Goal: Task Accomplishment & Management: Complete application form

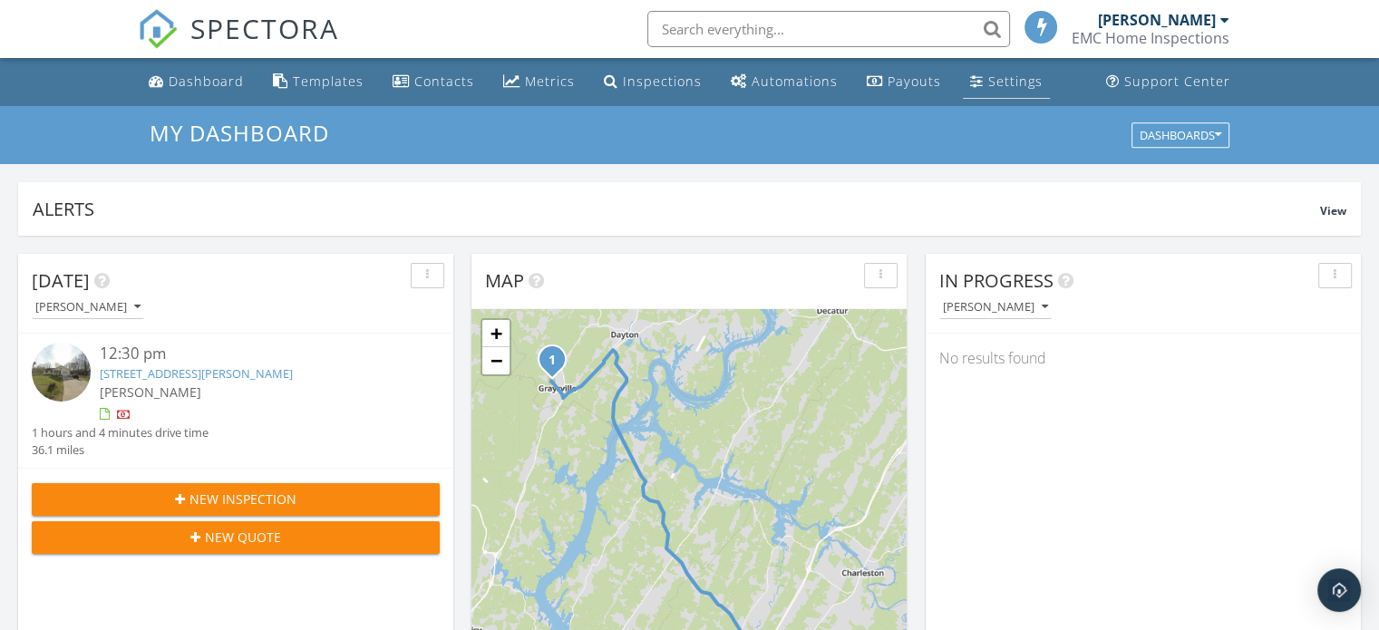
click at [975, 92] on link "Settings" at bounding box center [1006, 82] width 87 height 34
click at [988, 76] on div "Settings" at bounding box center [1015, 81] width 54 height 17
click at [1334, 604] on div "Open Intercom Messenger" at bounding box center [1339, 591] width 48 height 48
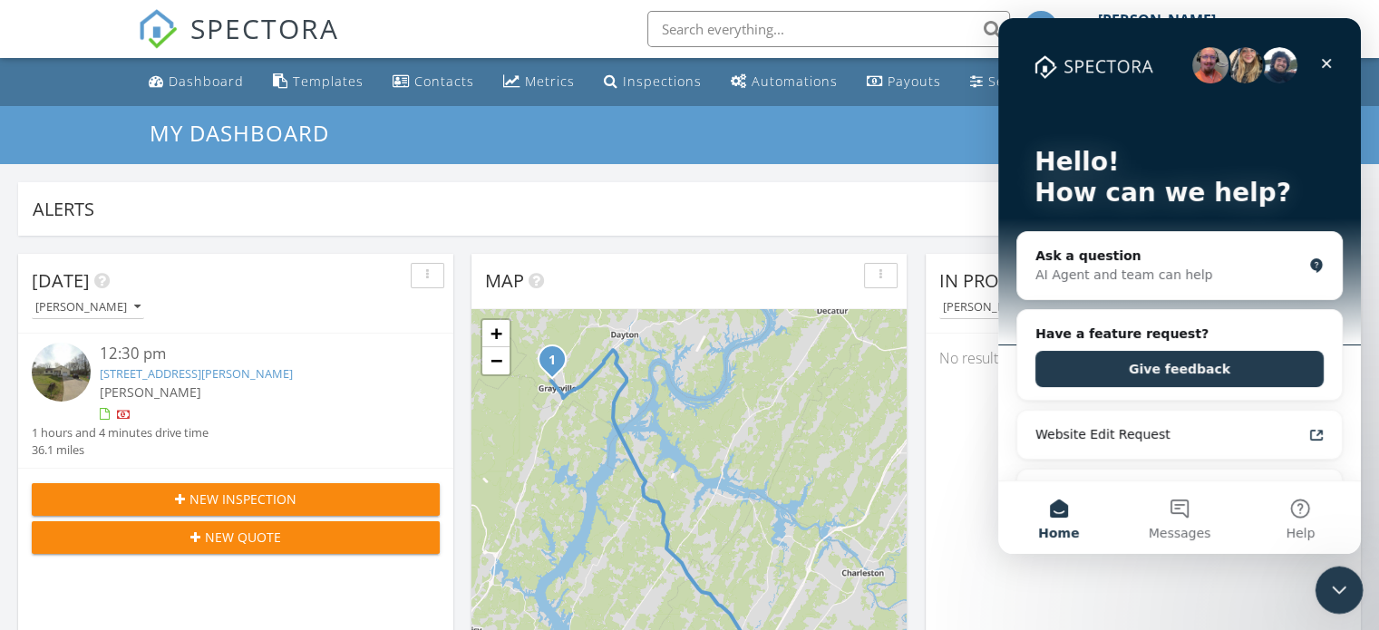
click at [1338, 590] on icon "Close Intercom Messenger" at bounding box center [1336, 588] width 22 height 22
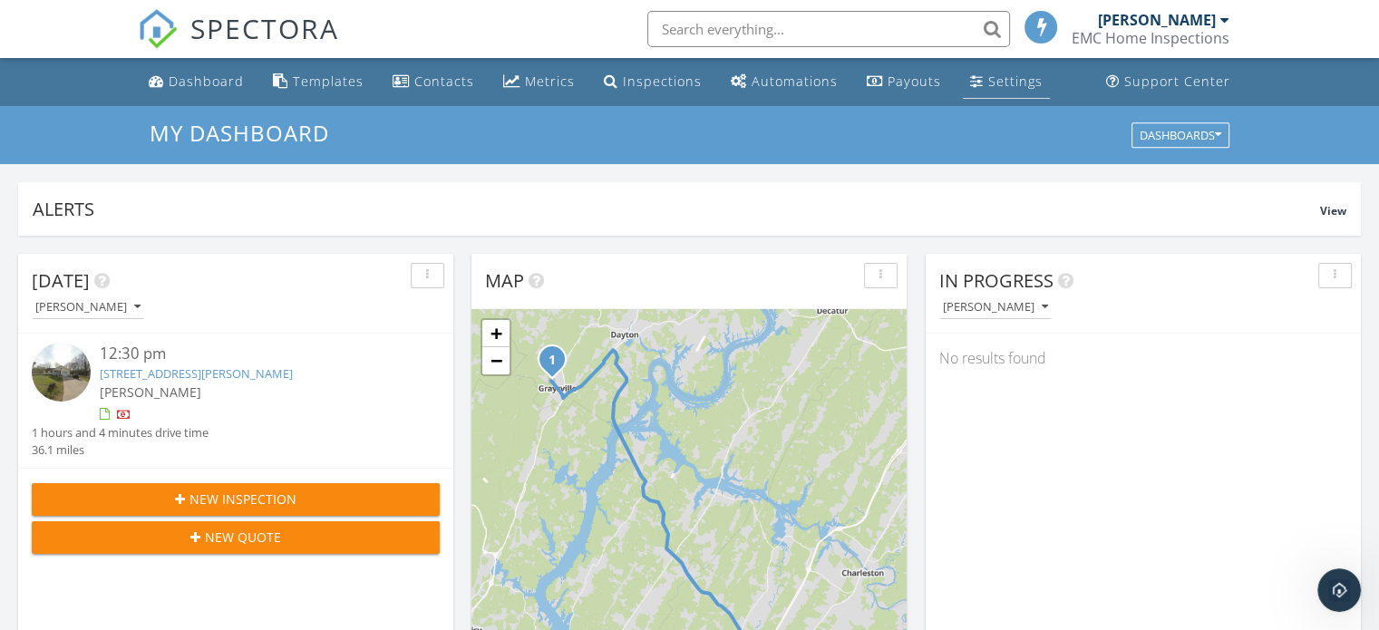
click at [988, 79] on div "Settings" at bounding box center [1015, 81] width 54 height 17
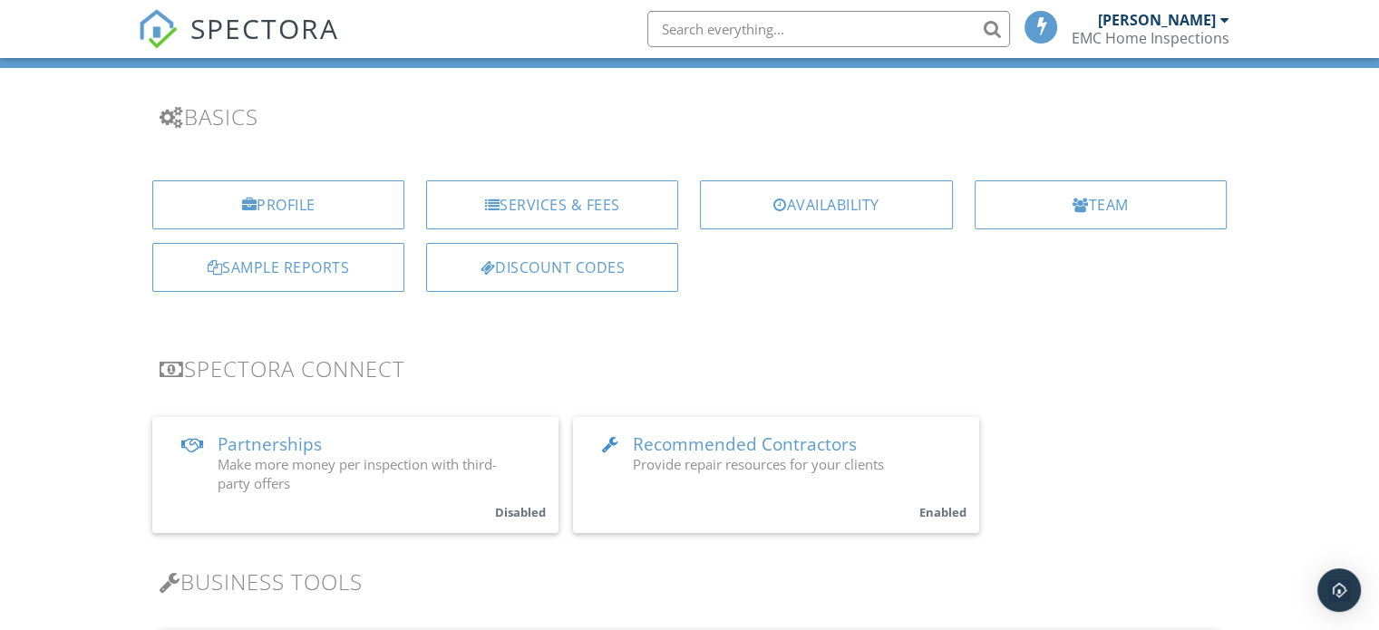
scroll to position [363, 0]
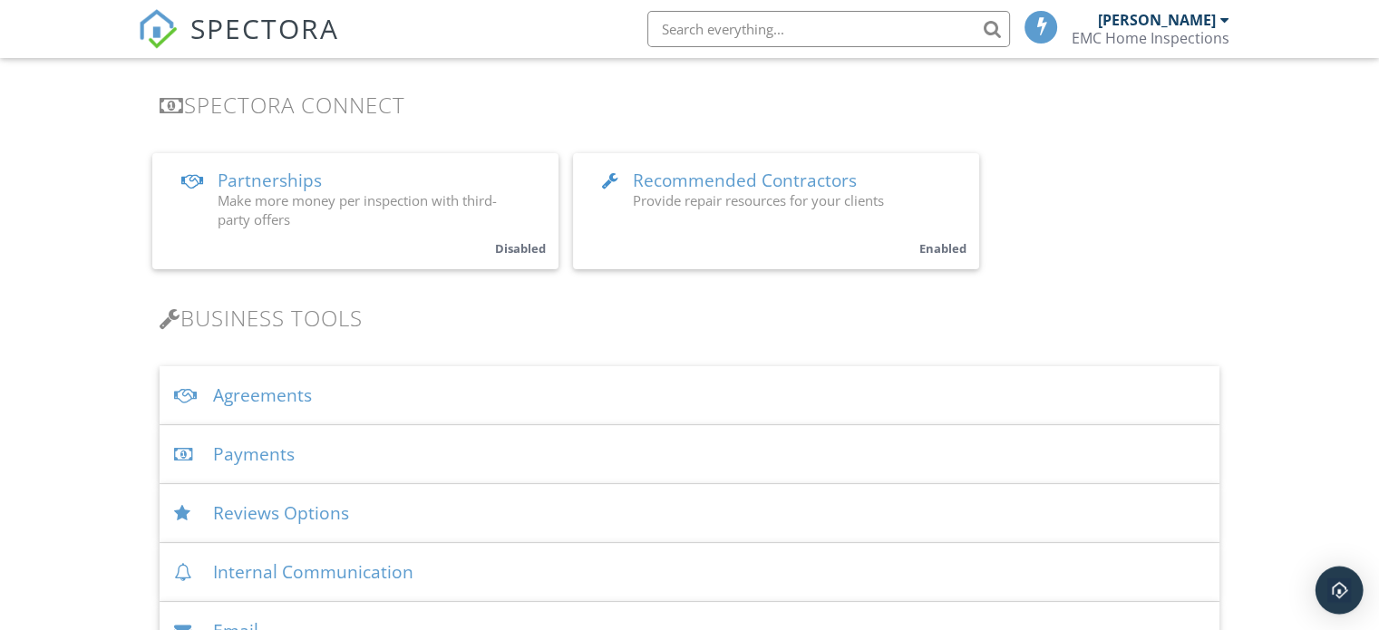
click at [1320, 587] on div "Open Intercom Messenger" at bounding box center [1339, 591] width 48 height 48
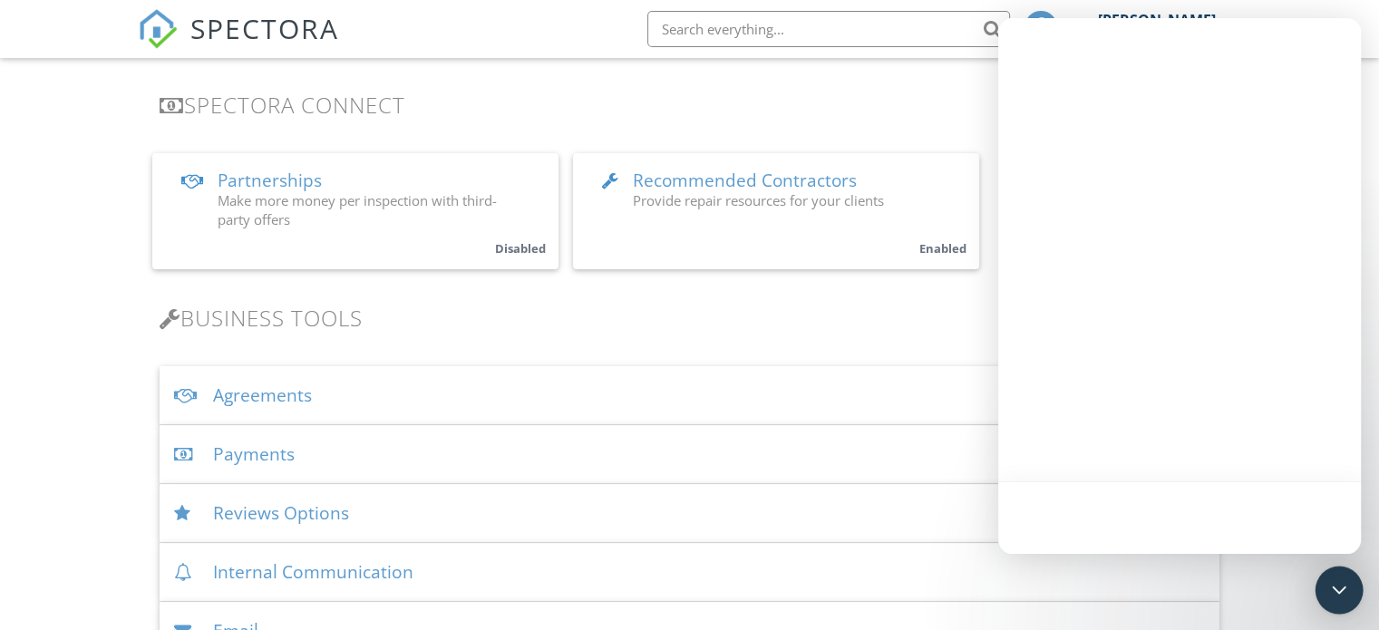
scroll to position [0, 0]
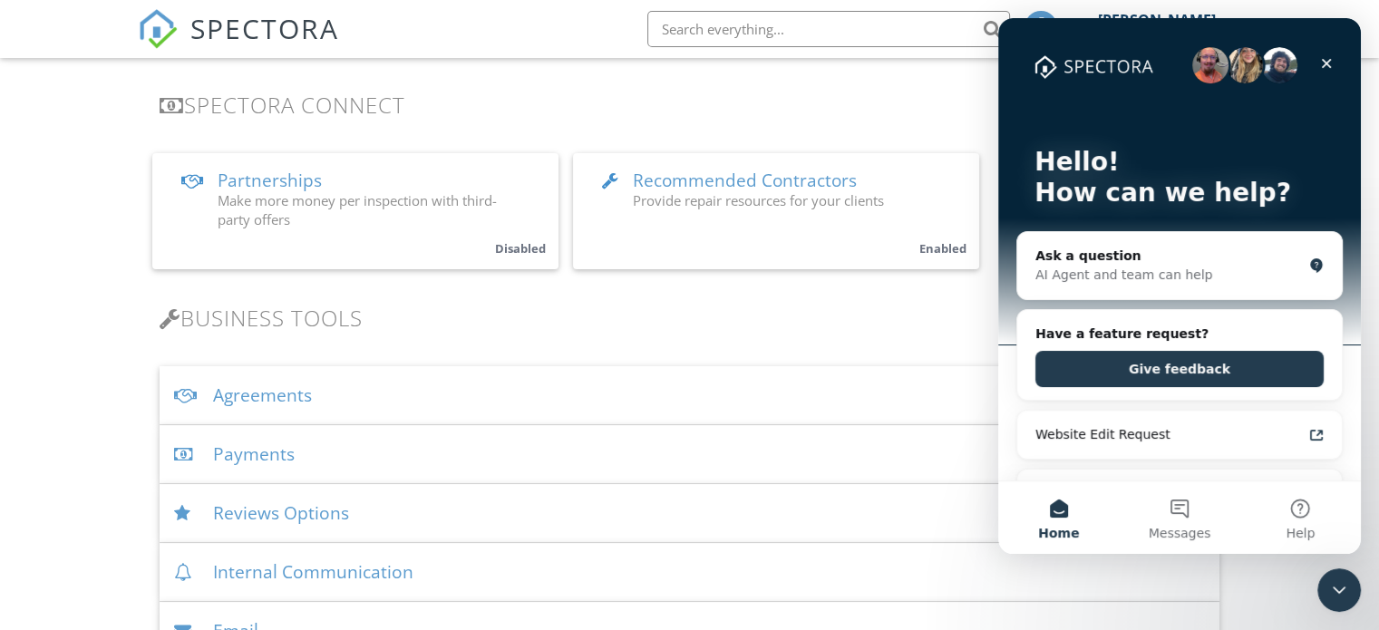
click at [653, 182] on span "Recommended Contractors" at bounding box center [745, 181] width 224 height 24
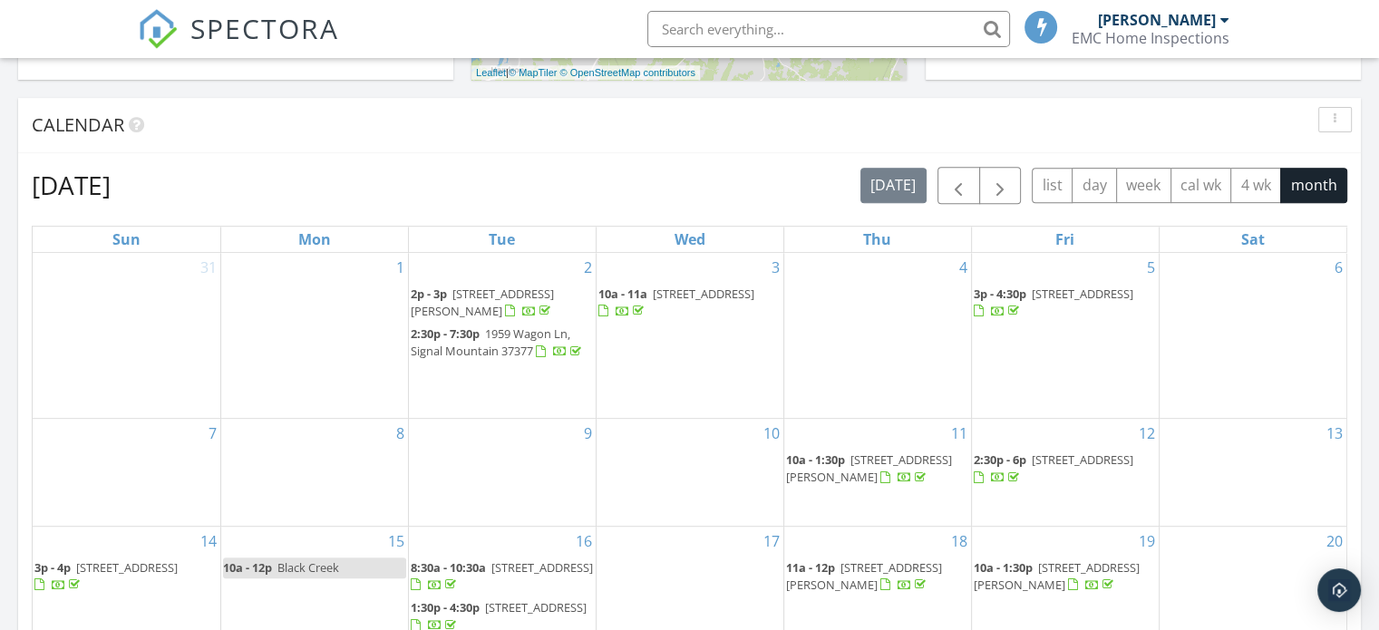
scroll to position [669, 0]
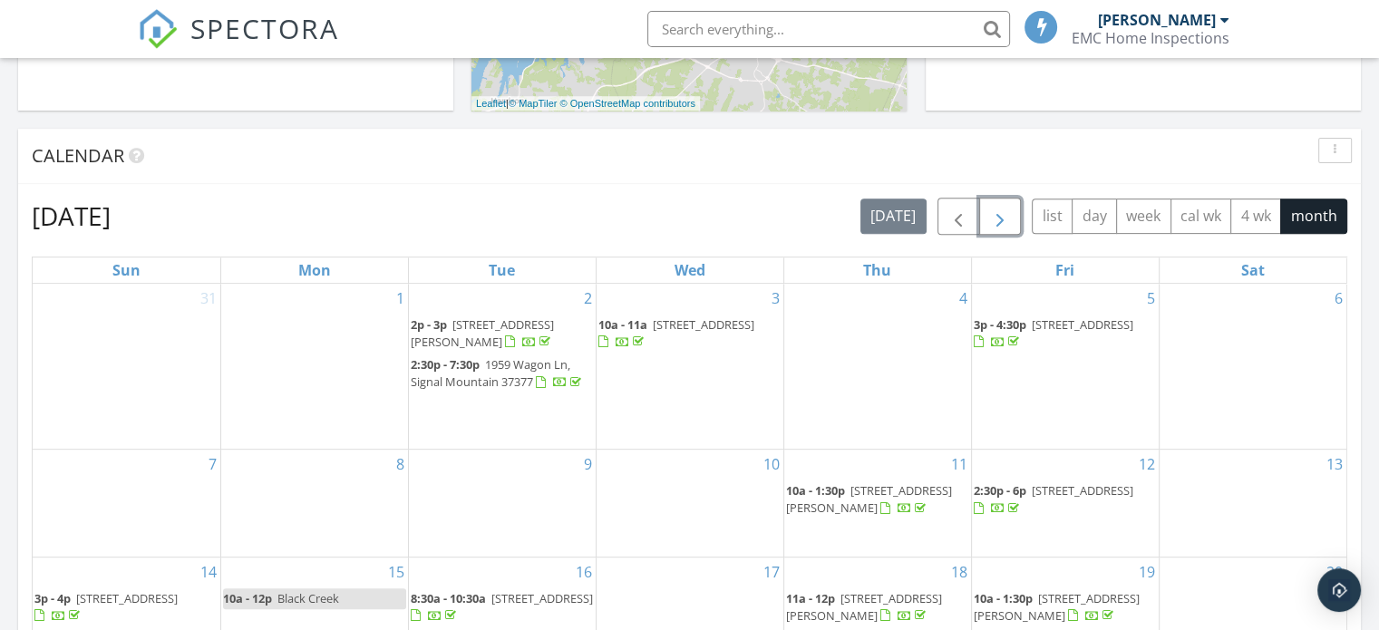
click at [998, 222] on span "button" at bounding box center [1000, 217] width 22 height 22
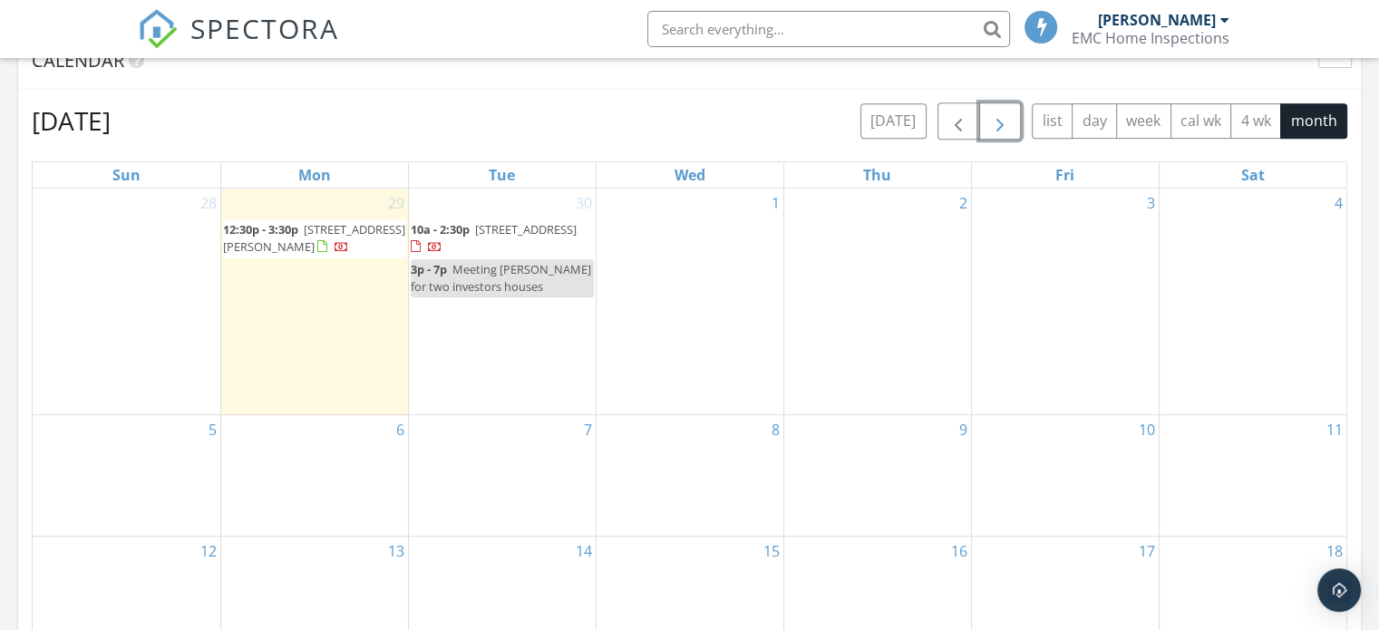
scroll to position [760, 0]
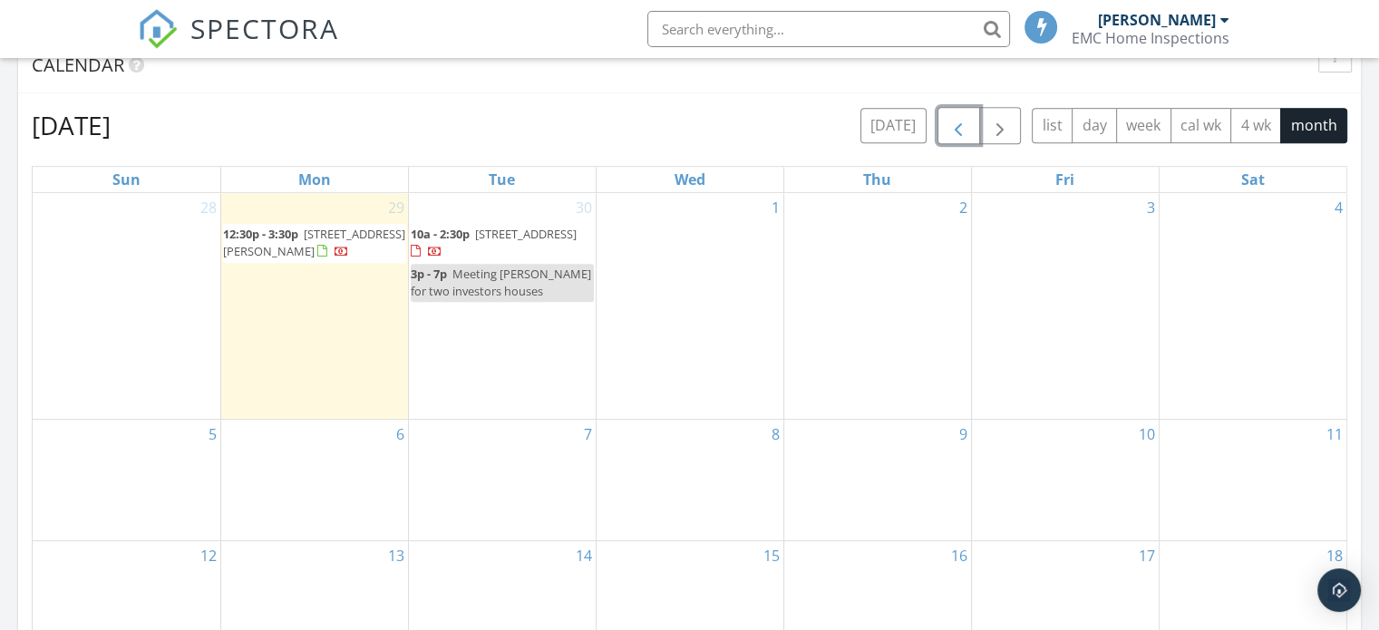
click at [959, 126] on span "button" at bounding box center [958, 126] width 22 height 22
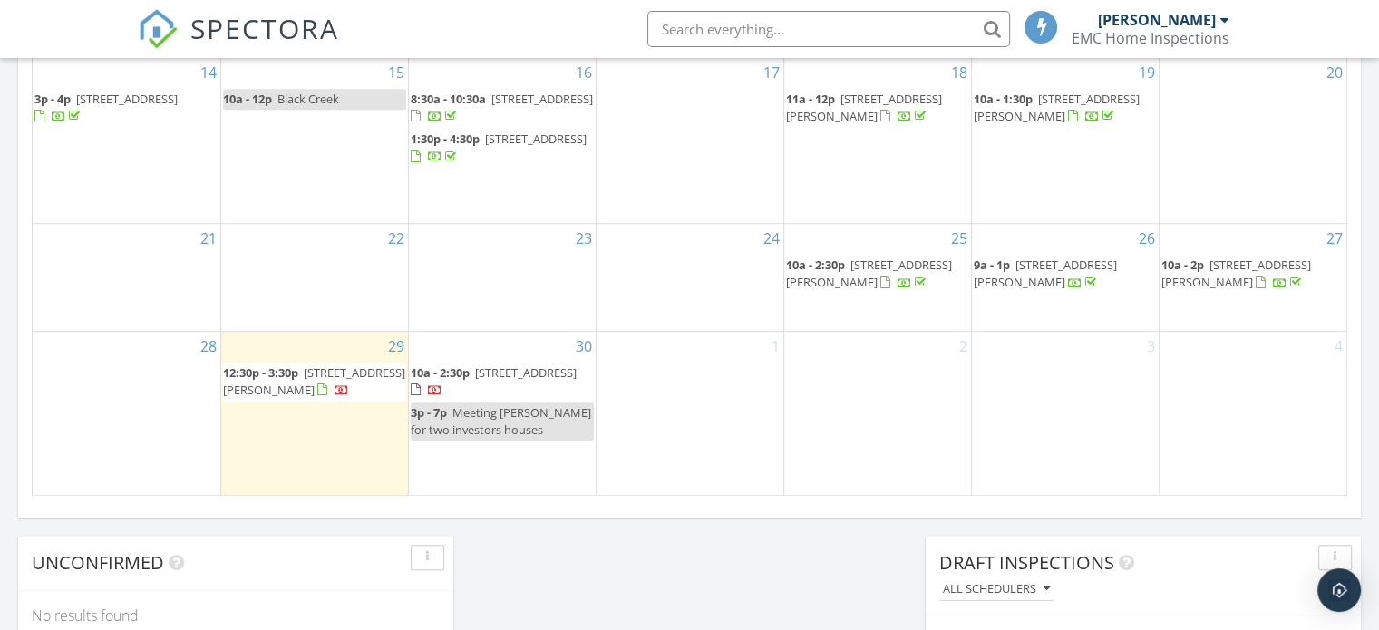
scroll to position [1122, 0]
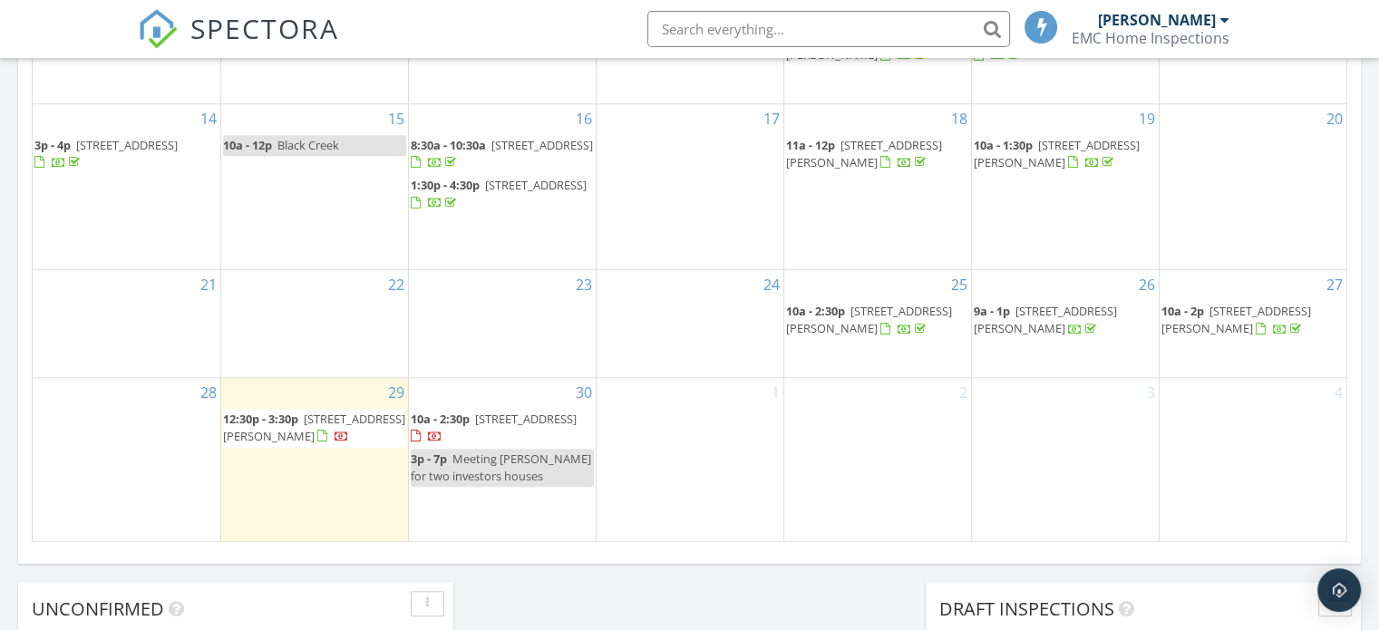
click at [1077, 146] on span "[STREET_ADDRESS][PERSON_NAME]" at bounding box center [1057, 154] width 166 height 34
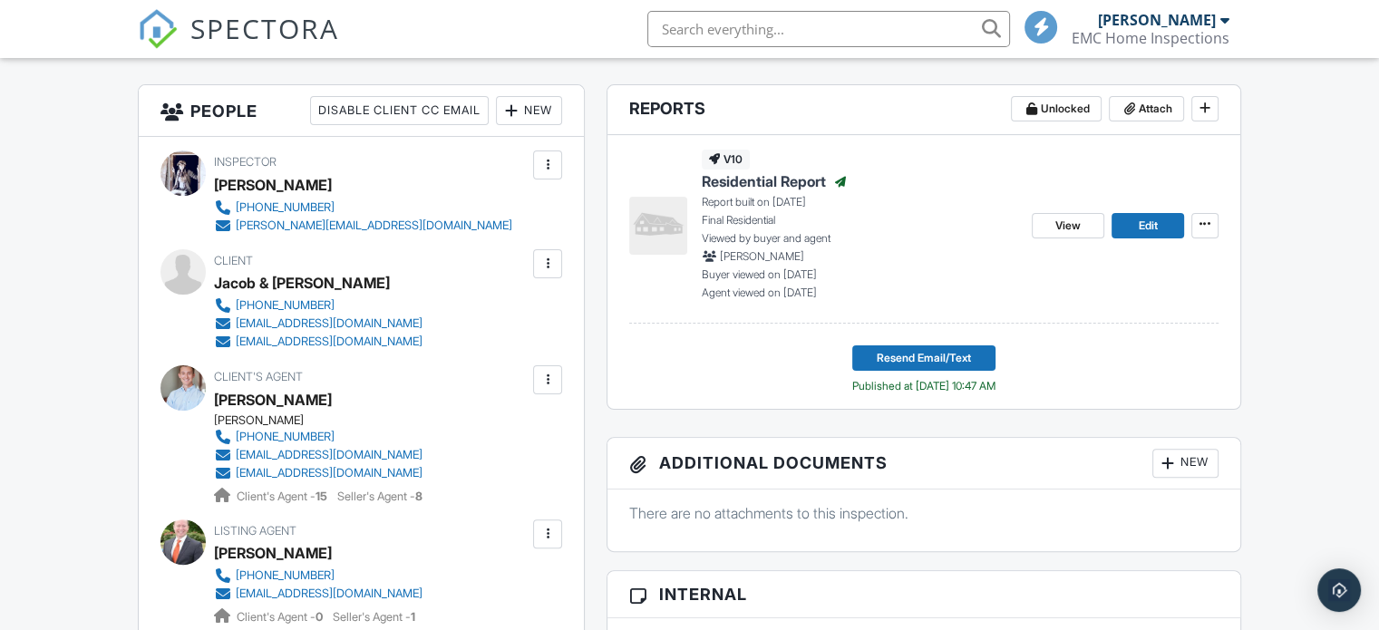
scroll to position [453, 0]
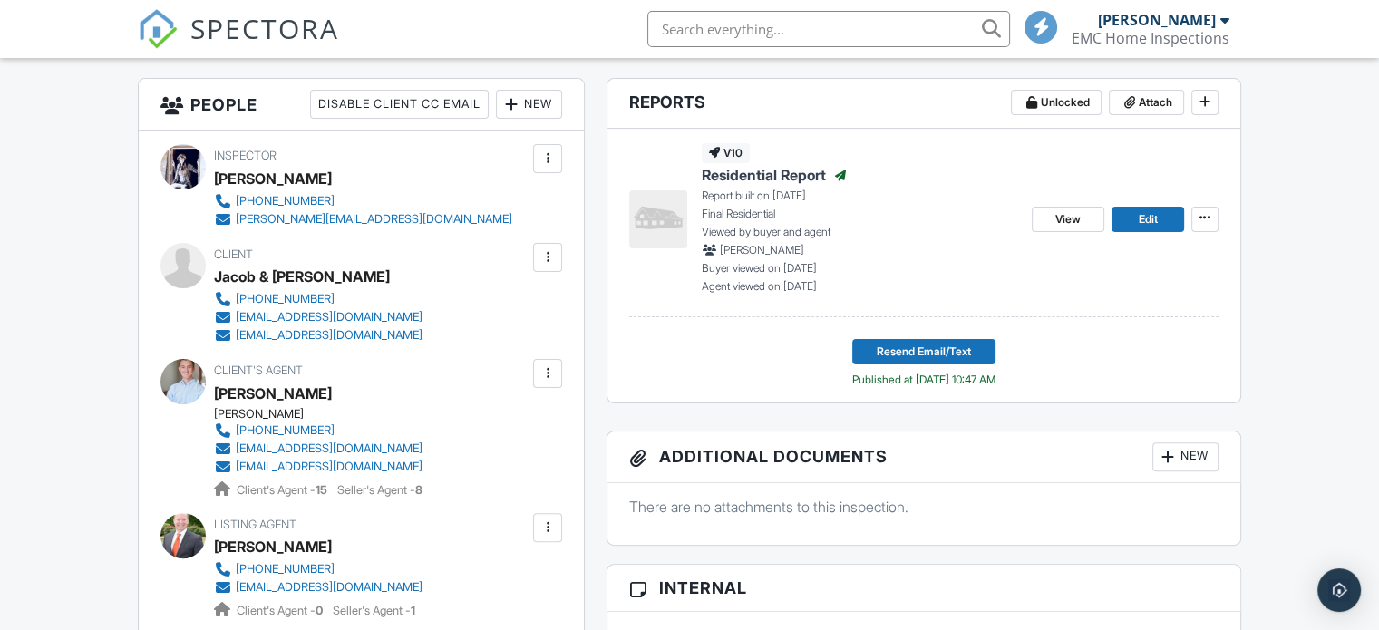
click at [544, 254] on div at bounding box center [547, 257] width 18 height 18
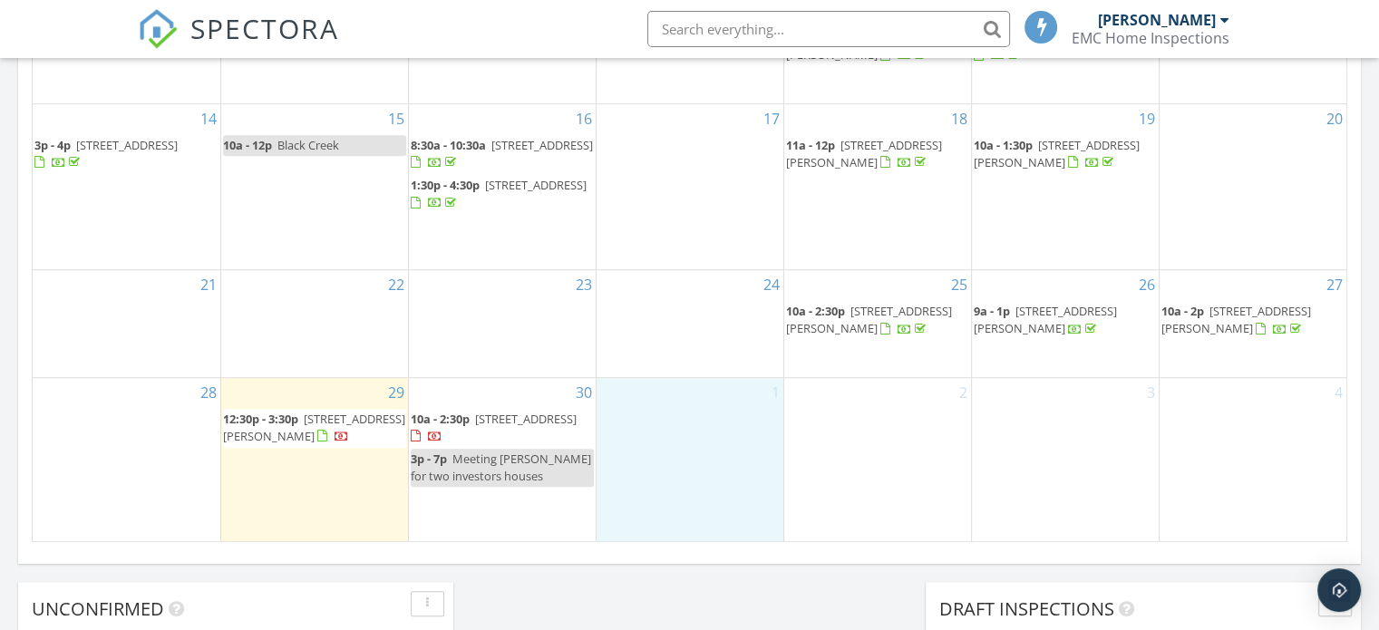
click at [743, 441] on div "1" at bounding box center [689, 460] width 187 height 164
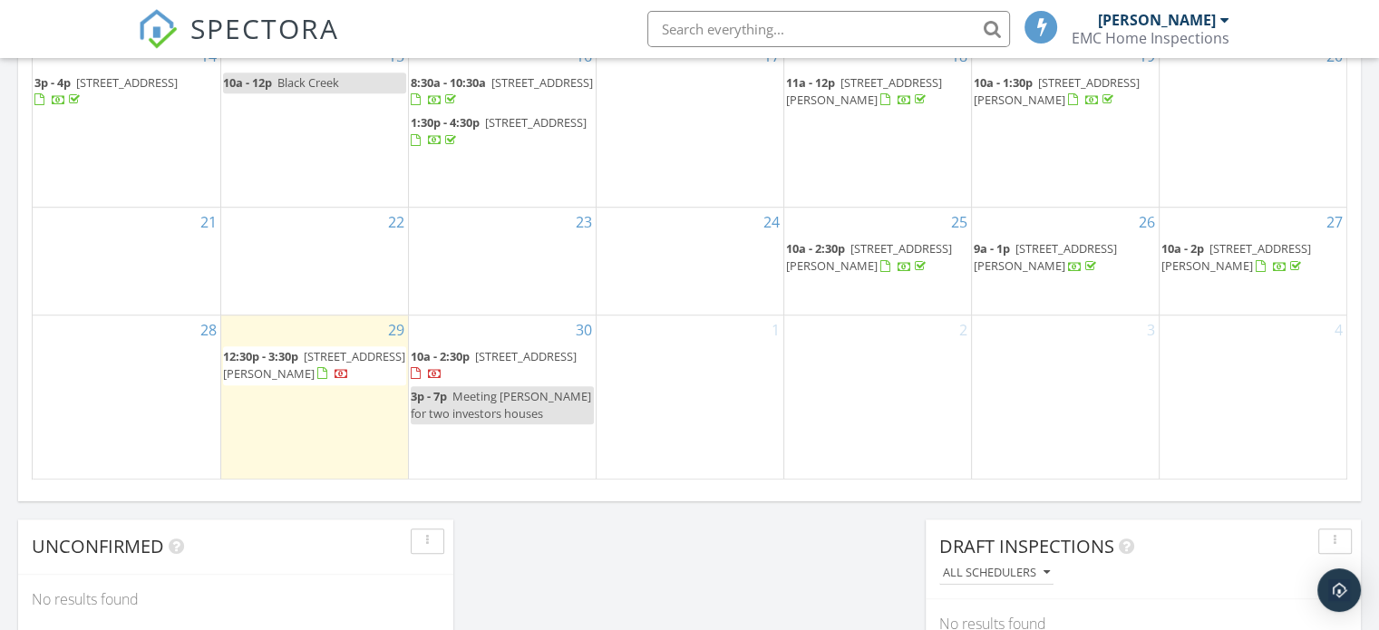
scroll to position [1157, 0]
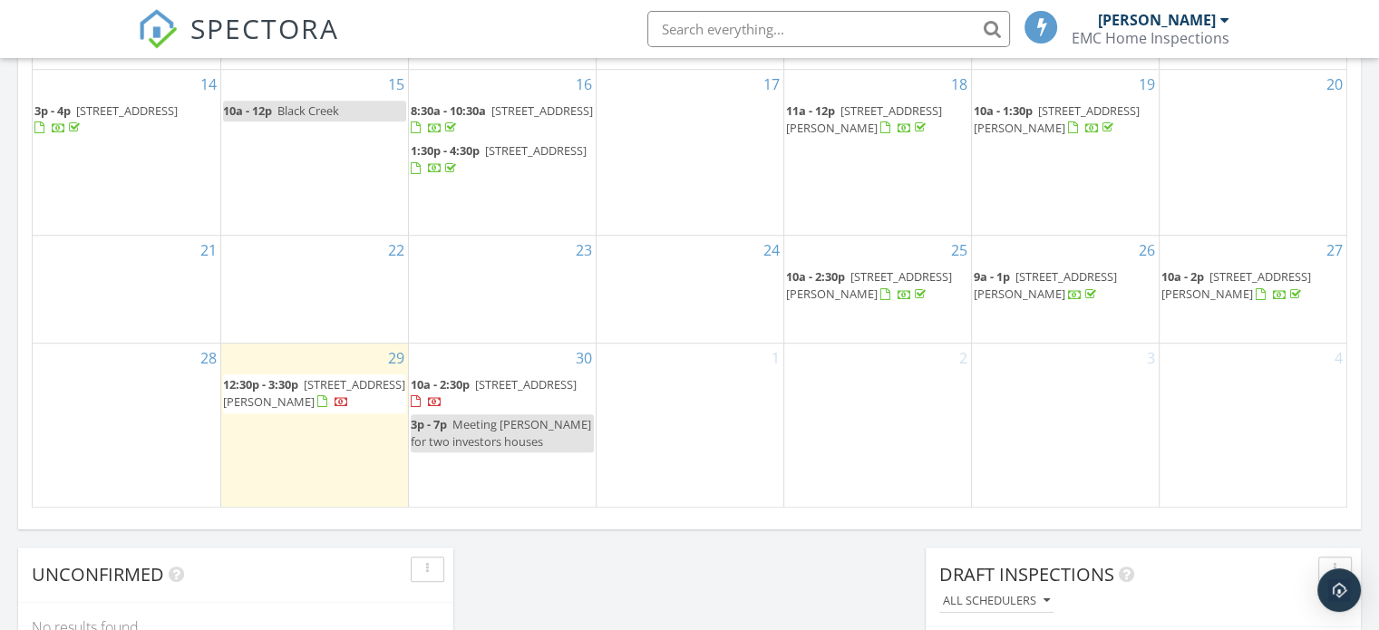
click at [421, 401] on div at bounding box center [416, 402] width 10 height 12
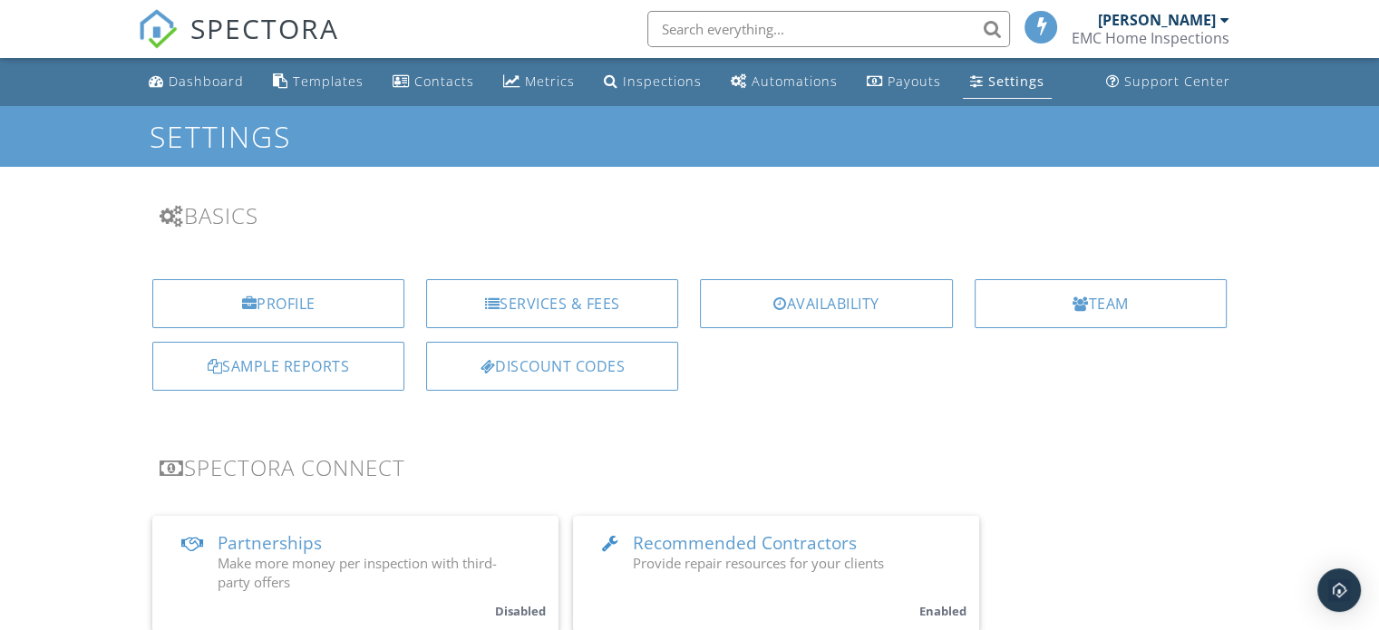
click at [210, 14] on span "SPECTORA" at bounding box center [264, 28] width 149 height 38
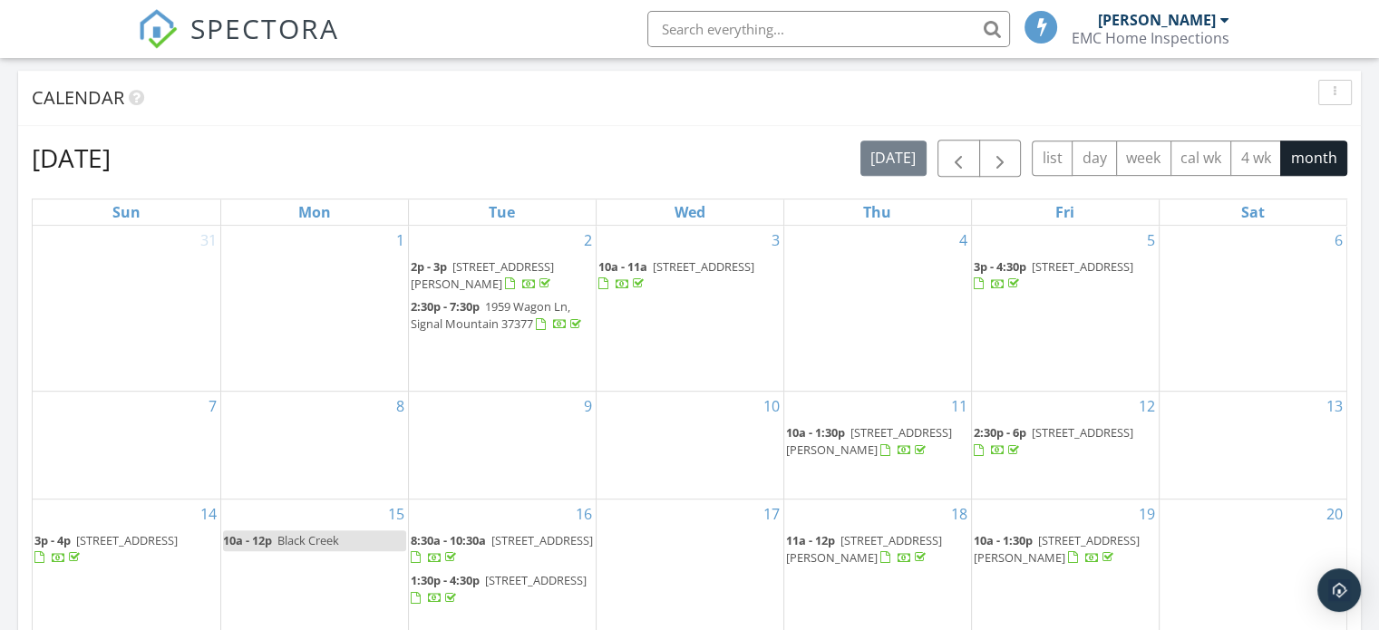
scroll to position [725, 0]
click at [1001, 162] on span "button" at bounding box center [1000, 161] width 22 height 22
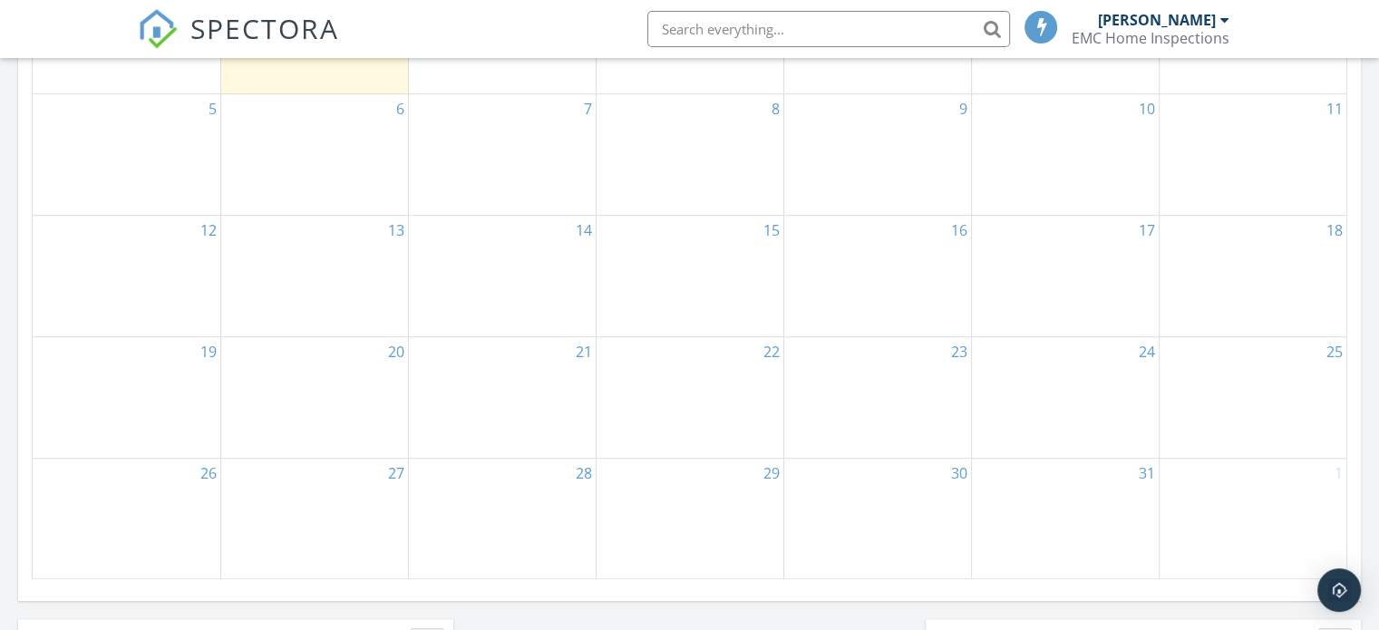
scroll to position [1088, 0]
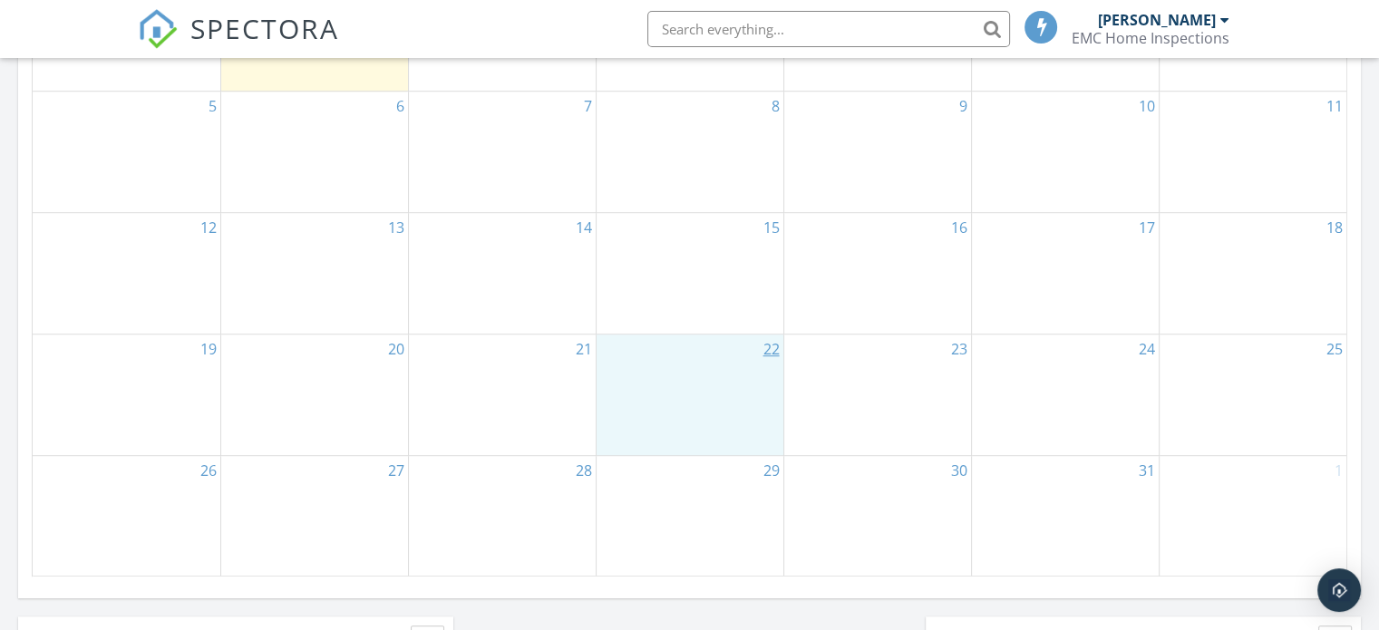
click at [740, 371] on div "22" at bounding box center [689, 395] width 187 height 121
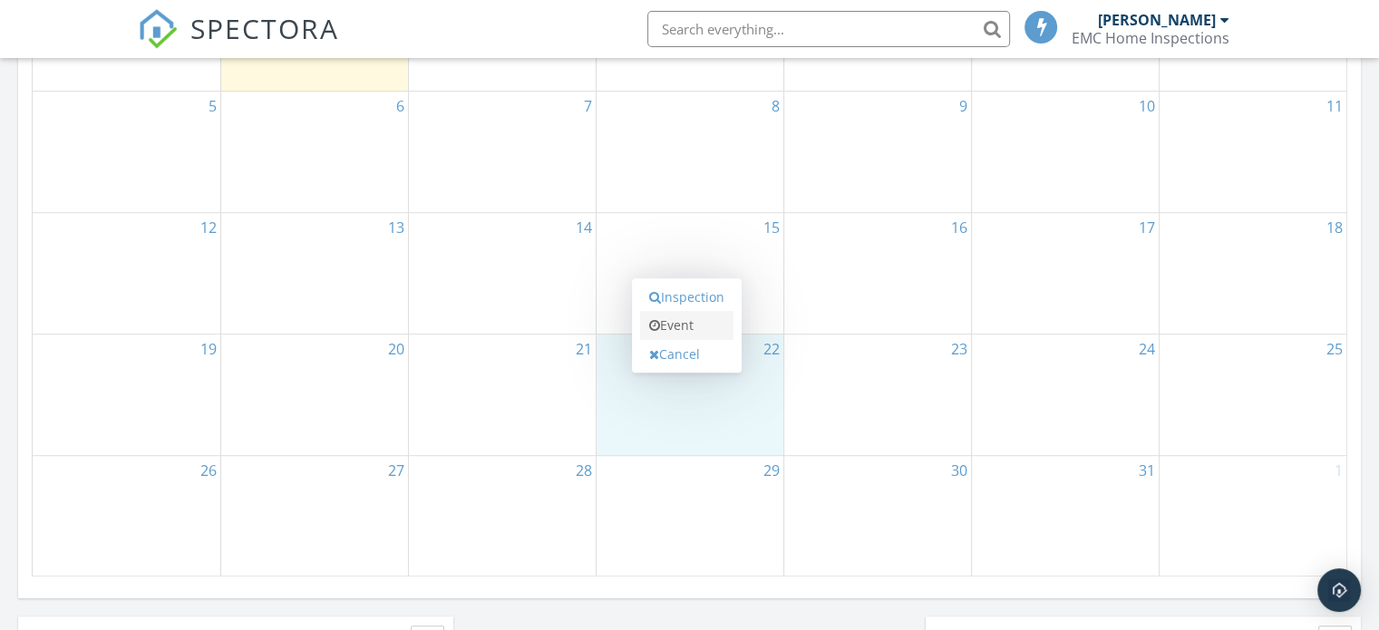
click at [705, 319] on link "Event" at bounding box center [686, 325] width 93 height 29
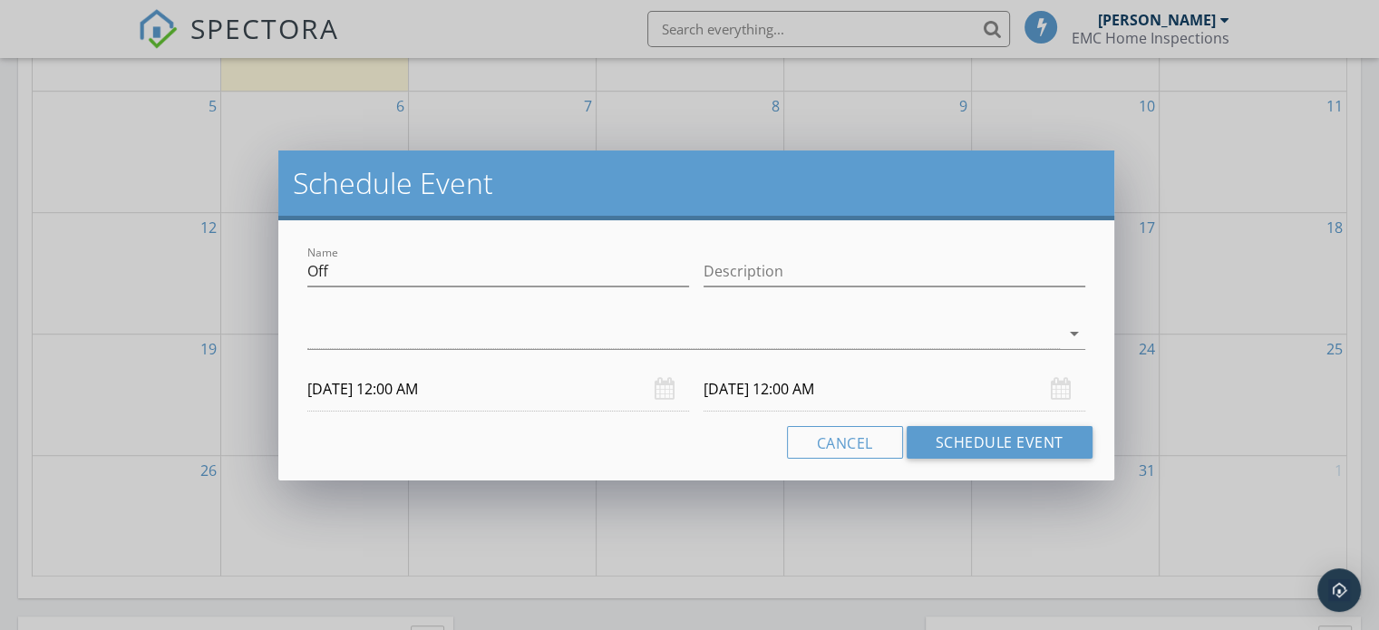
click at [399, 286] on div "Name Off" at bounding box center [498, 281] width 382 height 48
click at [796, 271] on input "Description" at bounding box center [894, 272] width 382 height 30
click at [374, 267] on input "Off" at bounding box center [498, 272] width 382 height 30
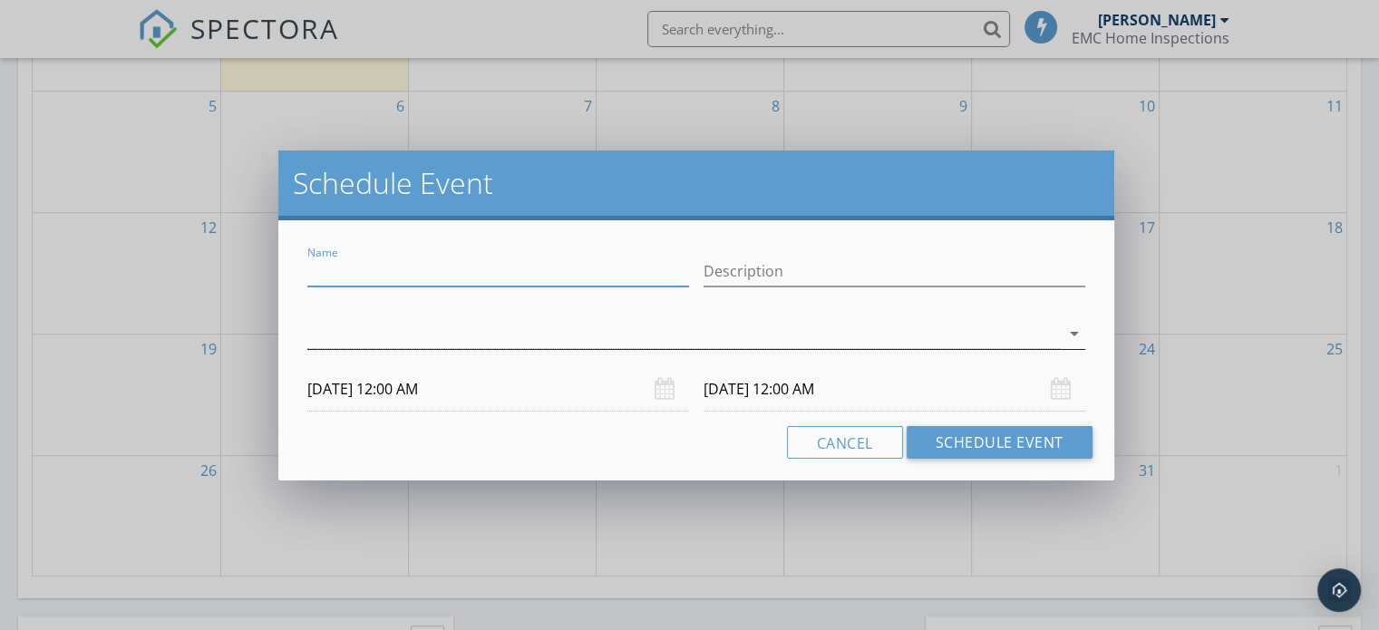
click at [516, 342] on div at bounding box center [683, 334] width 752 height 30
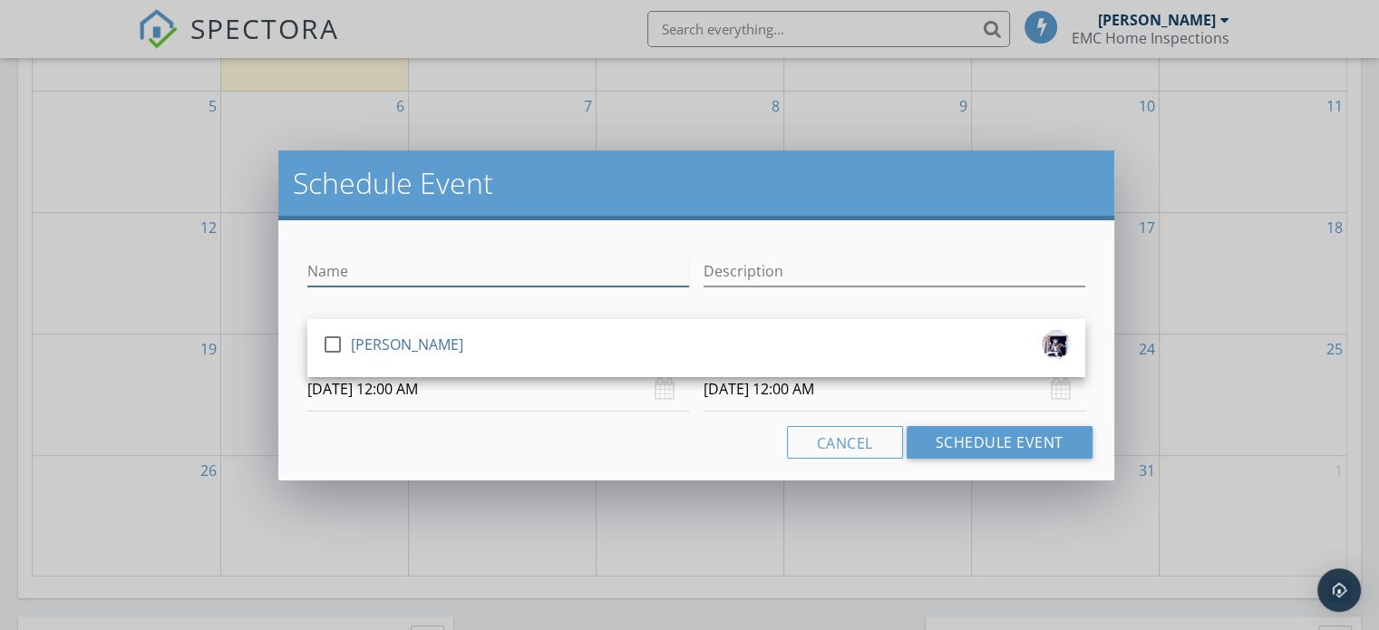
click at [393, 269] on input "Name" at bounding box center [498, 272] width 382 height 30
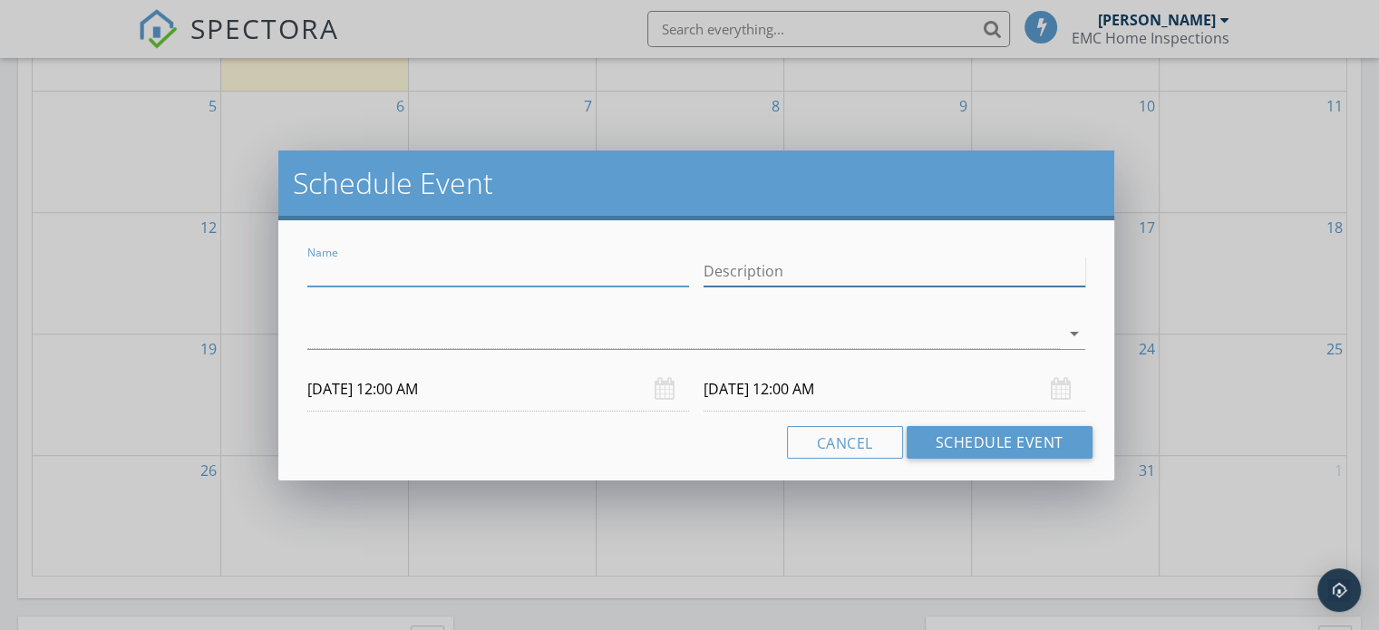
click at [832, 261] on input "Description" at bounding box center [894, 272] width 382 height 30
click at [396, 268] on input "Name" at bounding box center [498, 272] width 382 height 30
type input "New Home Inspection"
click at [840, 437] on button "Cancel" at bounding box center [845, 442] width 116 height 33
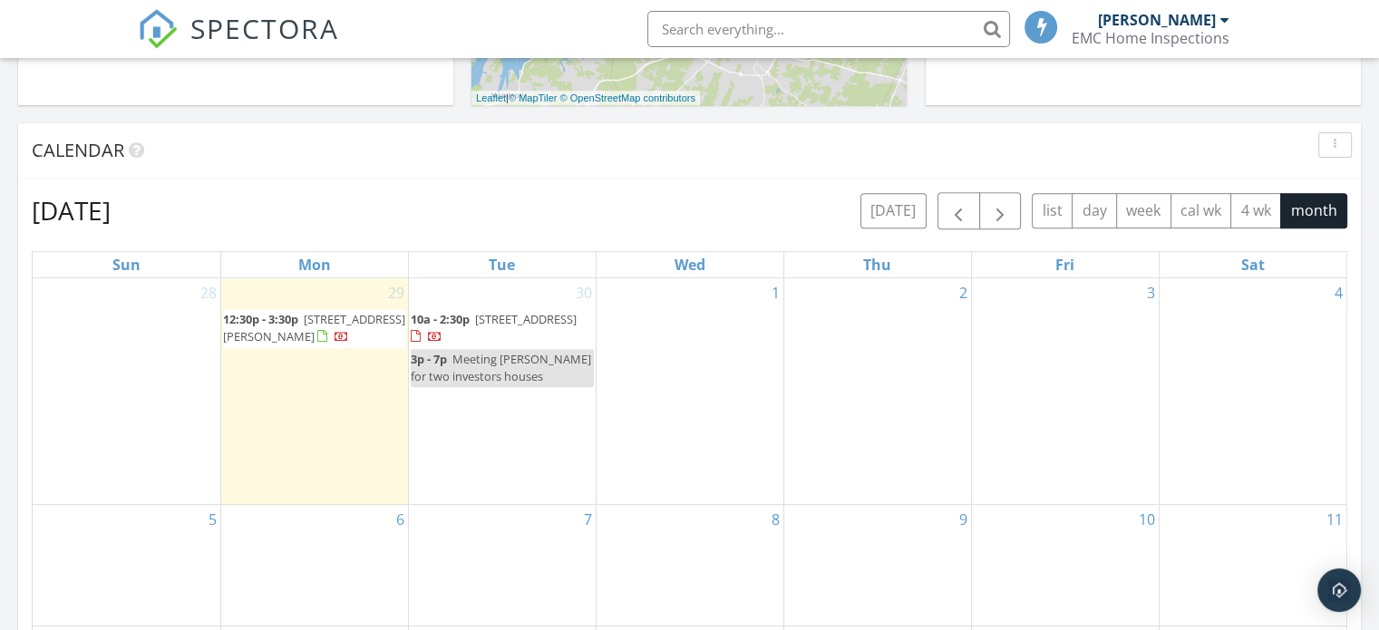
scroll to position [635, 0]
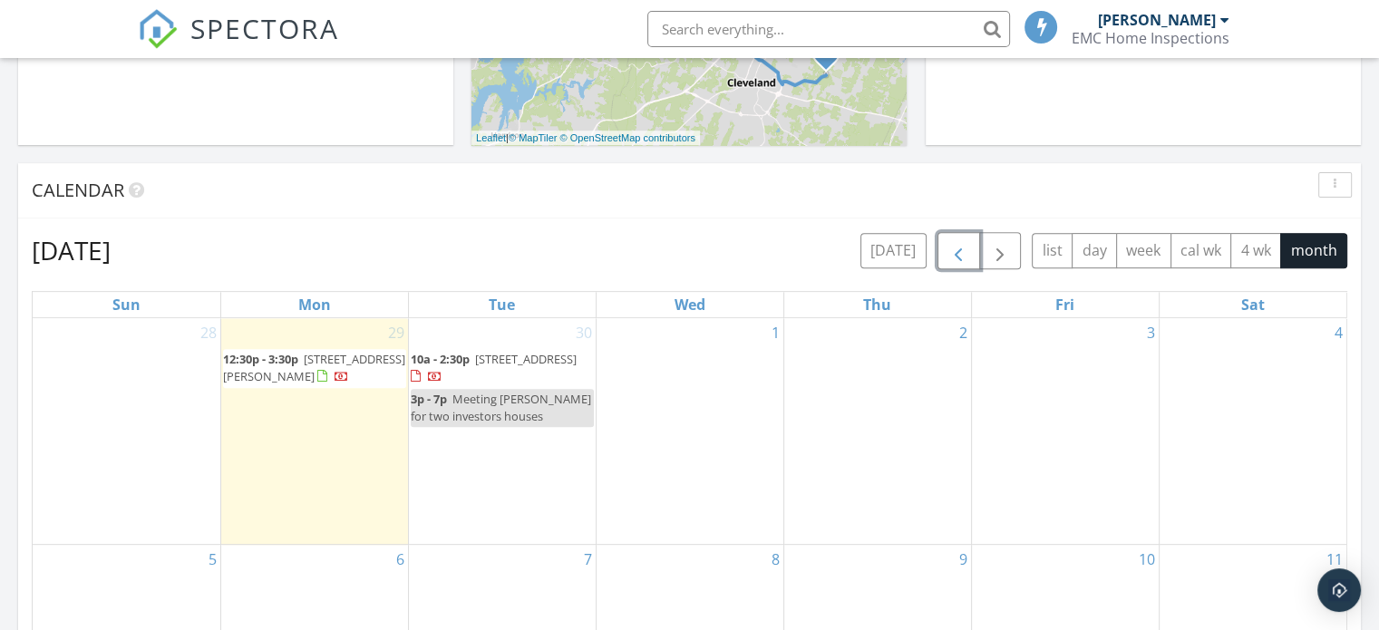
click at [956, 254] on span "button" at bounding box center [958, 251] width 22 height 22
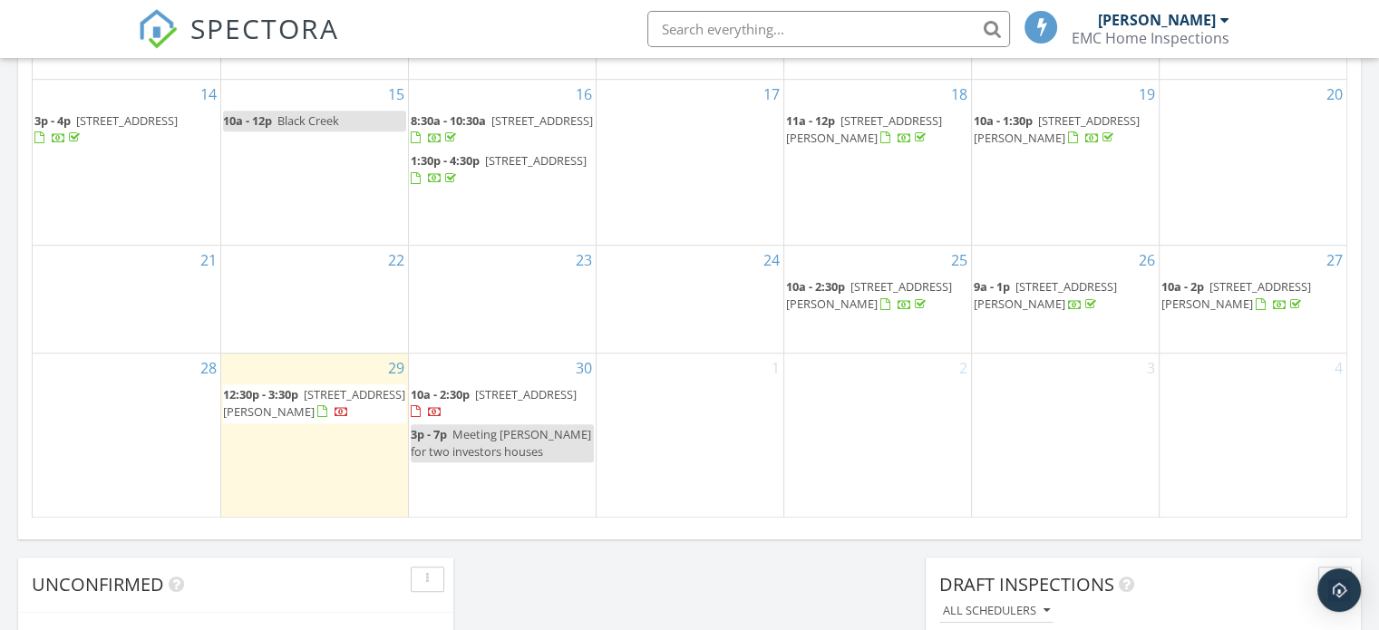
scroll to position [1088, 0]
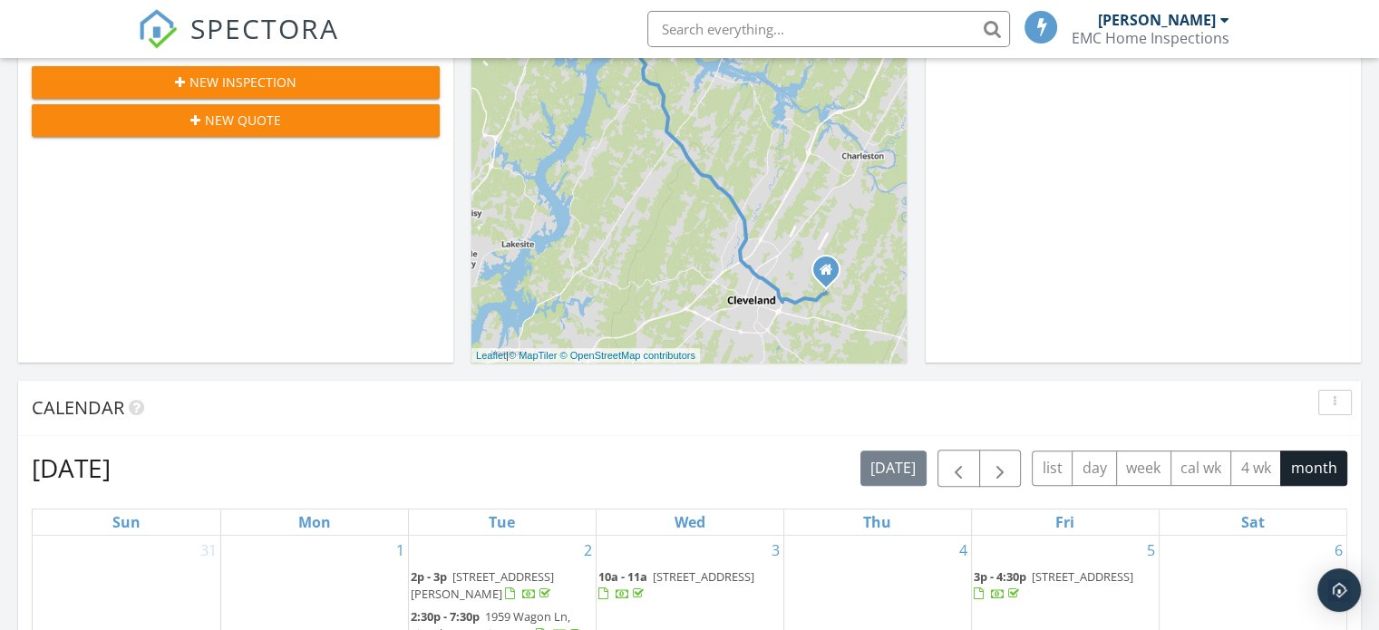
scroll to position [363, 0]
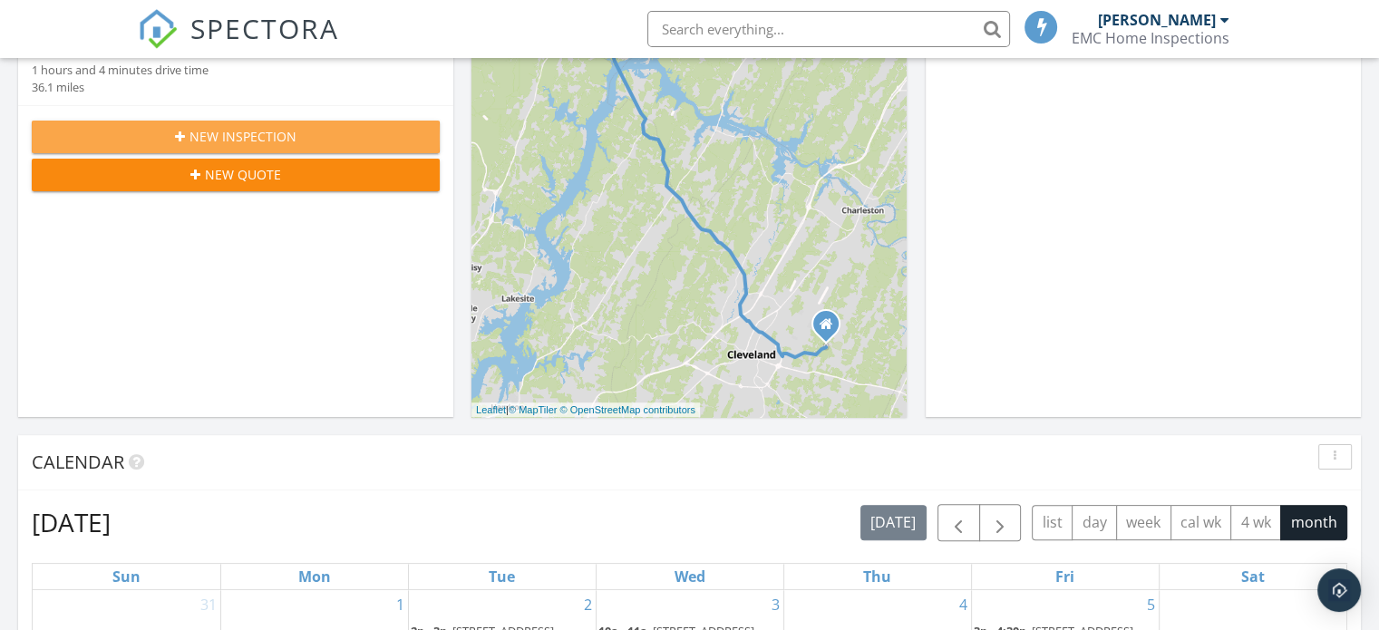
click at [355, 141] on div "New Inspection" at bounding box center [235, 136] width 379 height 19
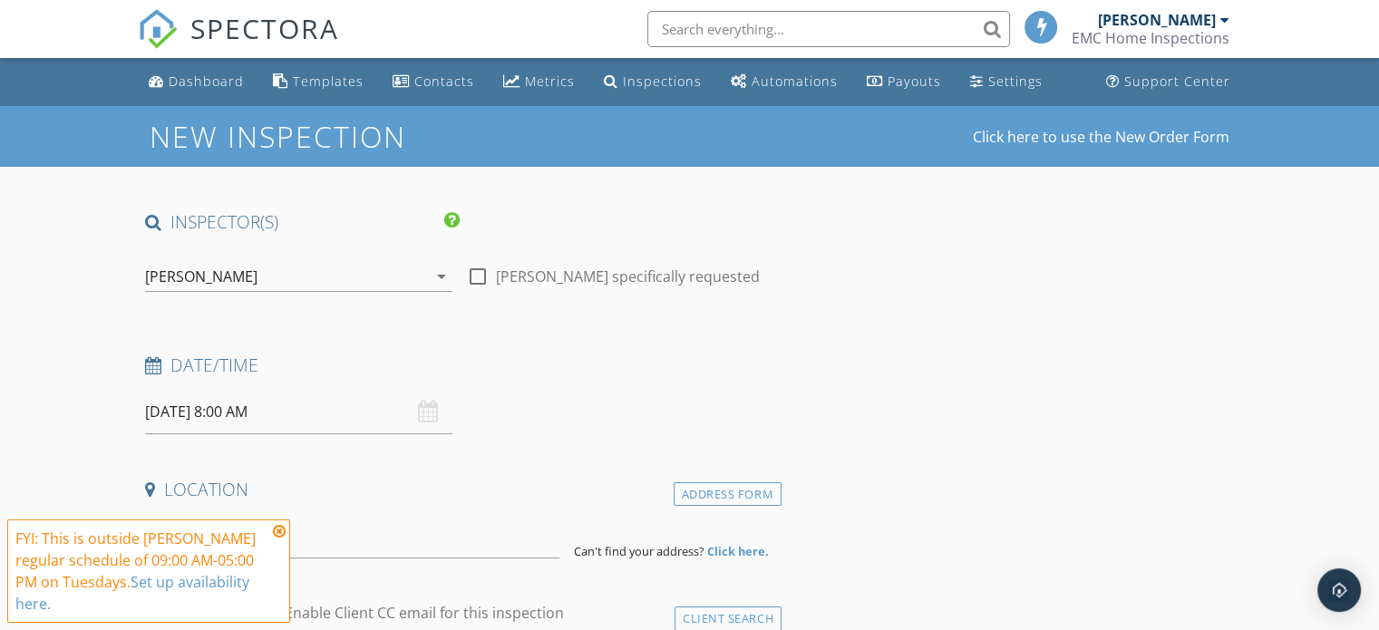
click at [441, 282] on icon "arrow_drop_down" at bounding box center [442, 277] width 22 height 22
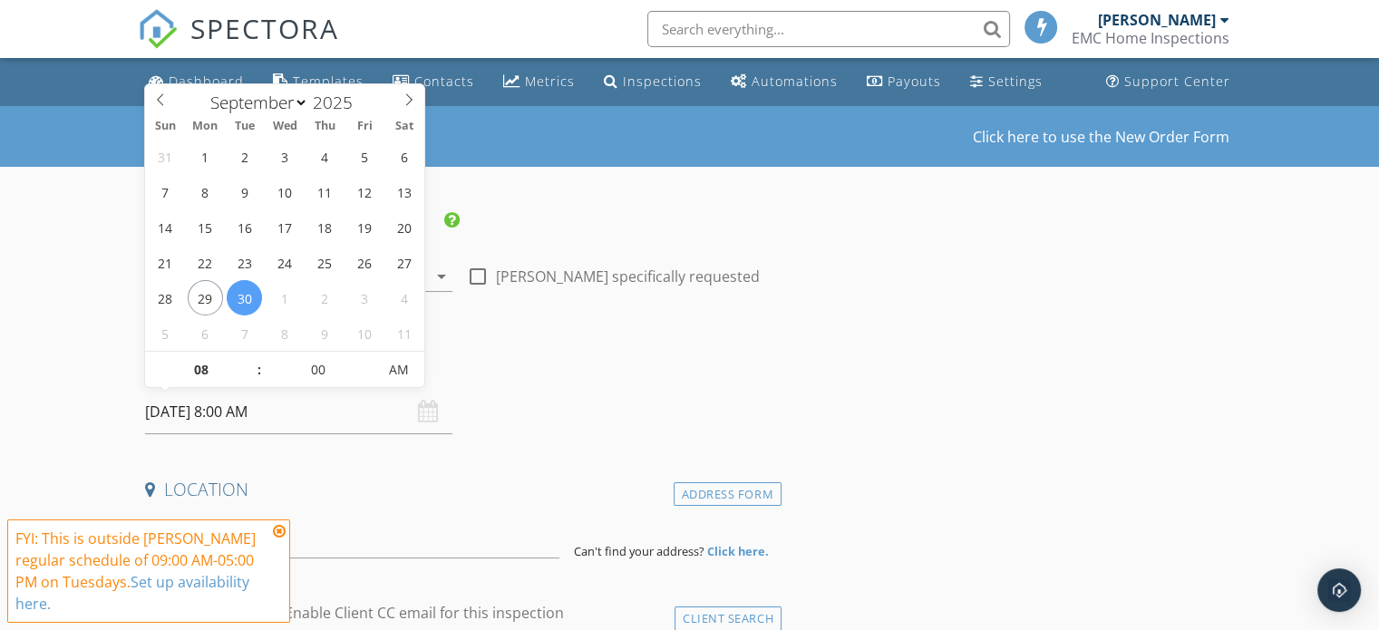
click at [167, 403] on input "09/30/2025 8:00 AM" at bounding box center [298, 412] width 307 height 44
select select "9"
type input "10/02/2025 8:00 AM"
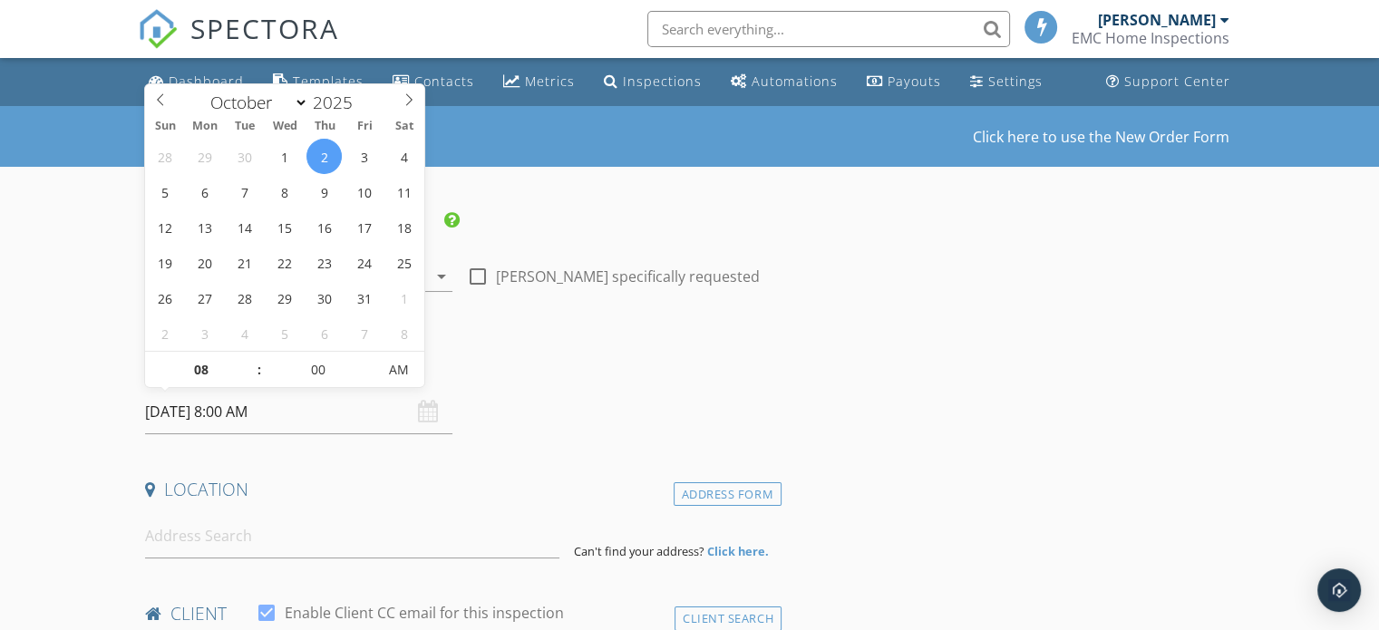
click at [512, 371] on h4 "Date/Time" at bounding box center [459, 366] width 629 height 24
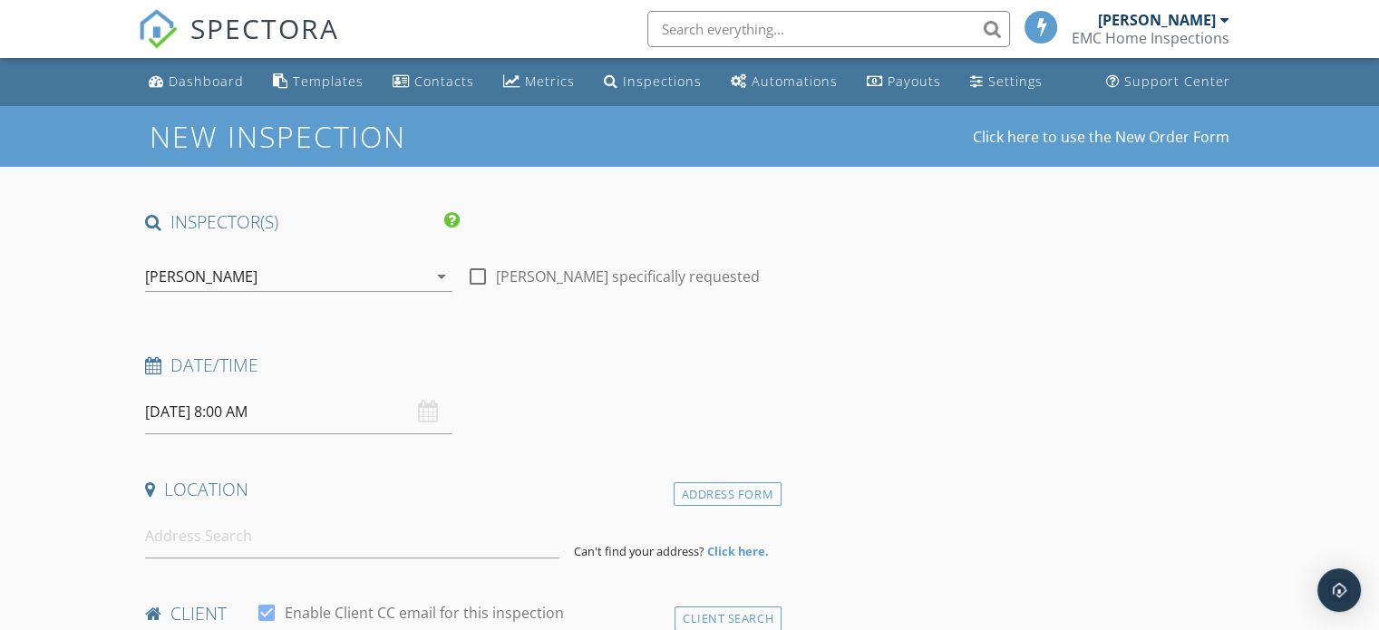
click at [240, 405] on input "10/02/2025 8:00 AM" at bounding box center [298, 412] width 307 height 44
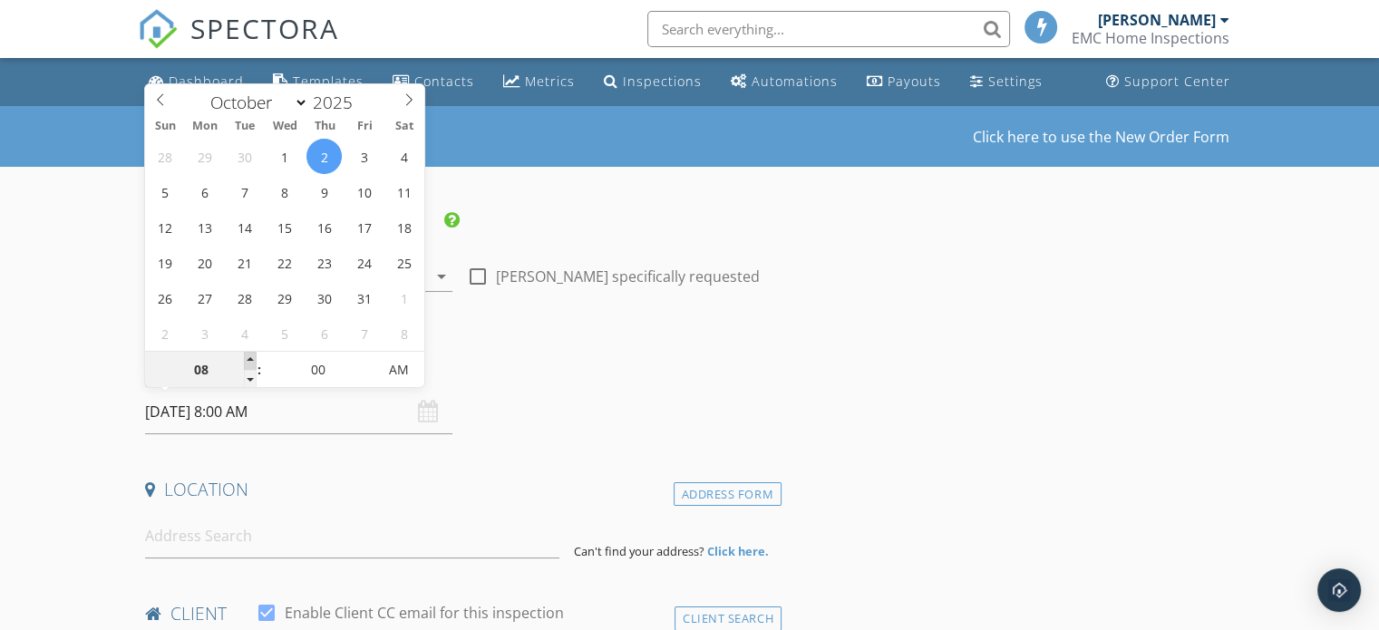
type input "09"
type input "10/02/2025 9:00 AM"
click at [247, 358] on span at bounding box center [250, 361] width 13 height 18
type input "10"
type input "10/02/2025 10:00 AM"
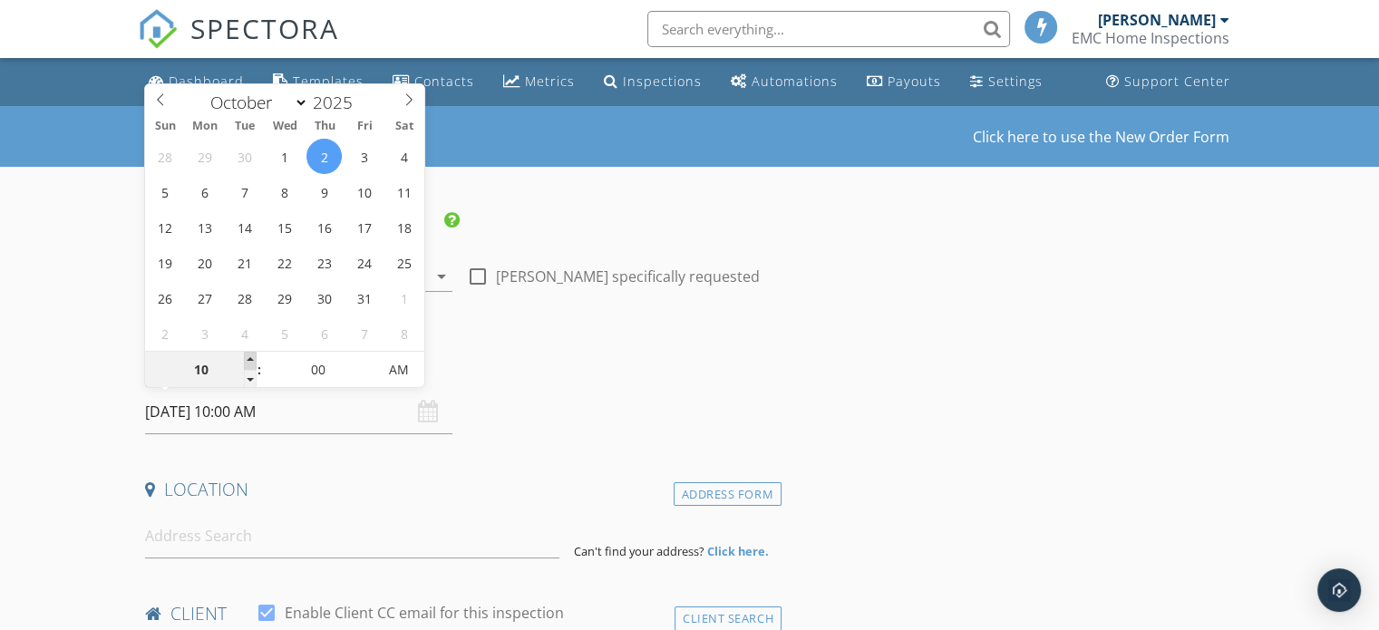
click at [247, 358] on span at bounding box center [250, 361] width 13 height 18
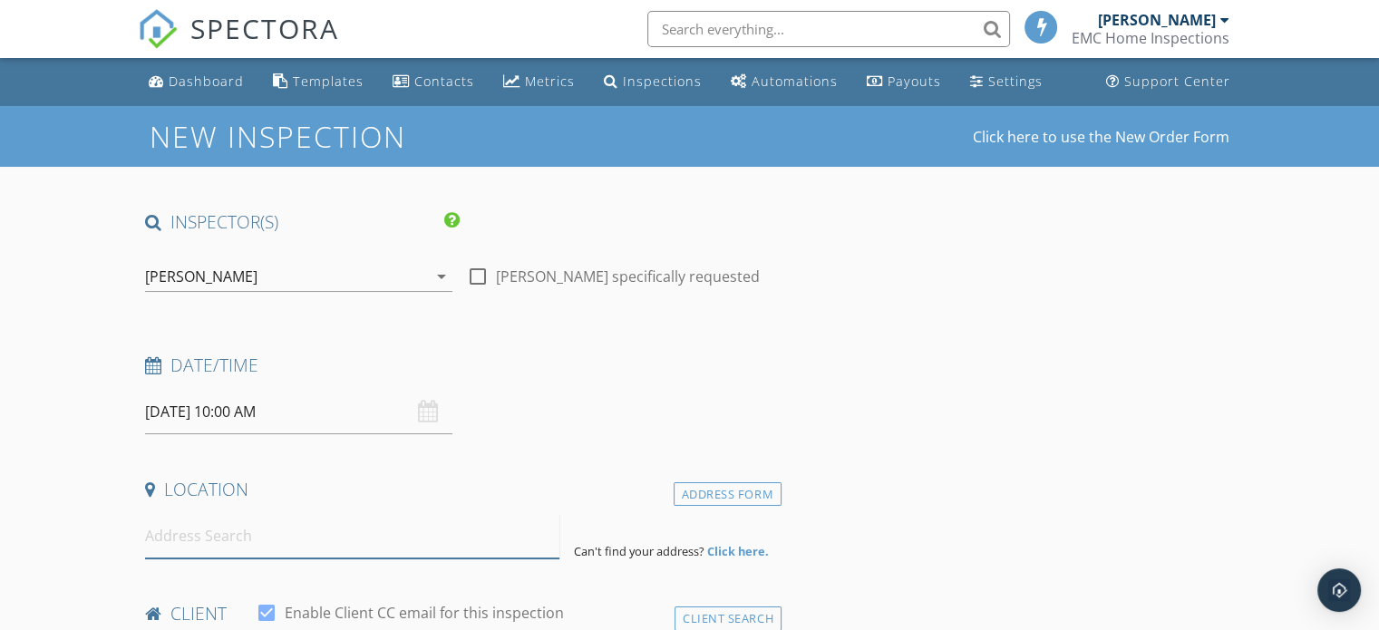
click at [192, 536] on input at bounding box center [352, 536] width 414 height 44
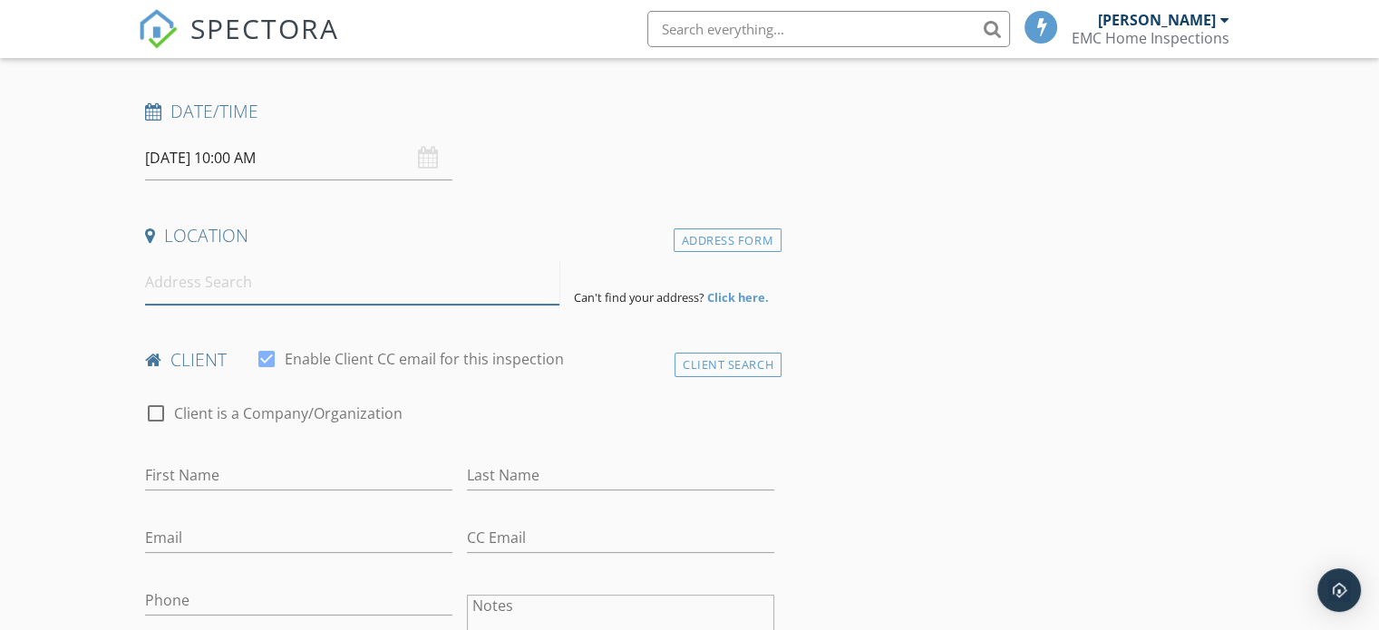
scroll to position [272, 0]
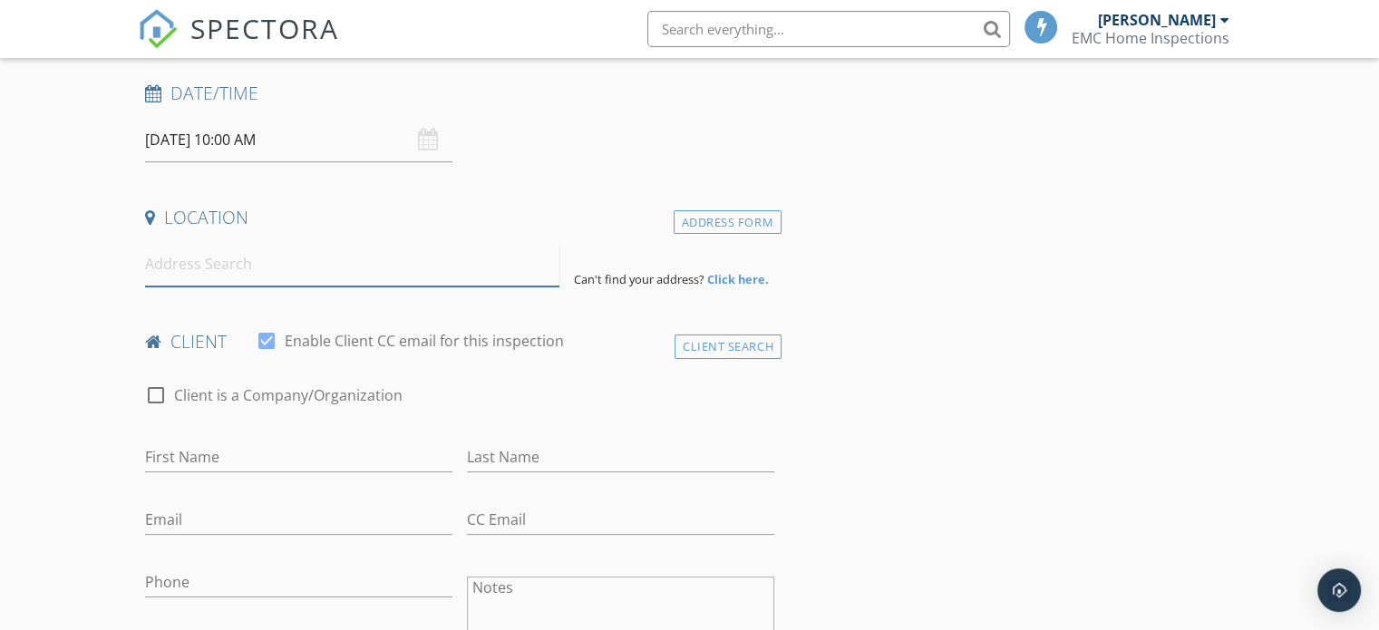
click at [196, 270] on input at bounding box center [352, 264] width 414 height 44
click at [208, 273] on input at bounding box center [352, 264] width 414 height 44
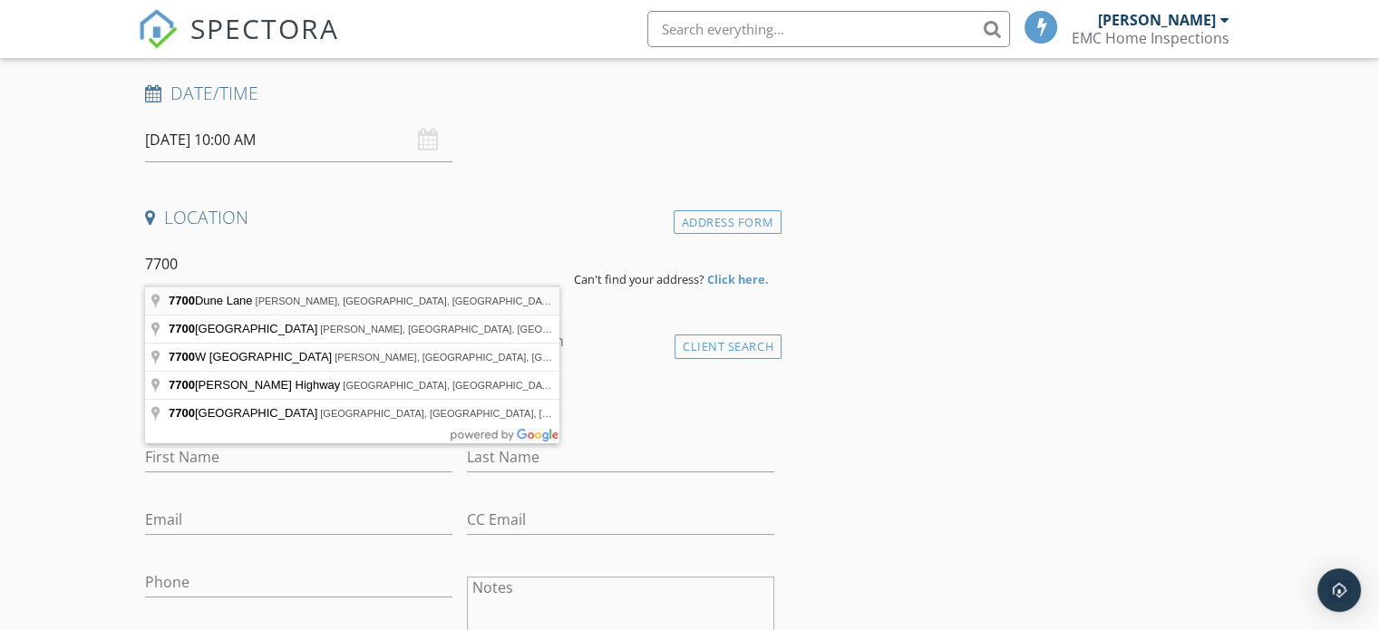
type input "7700 Dune Lane, Hixson, TN, USA"
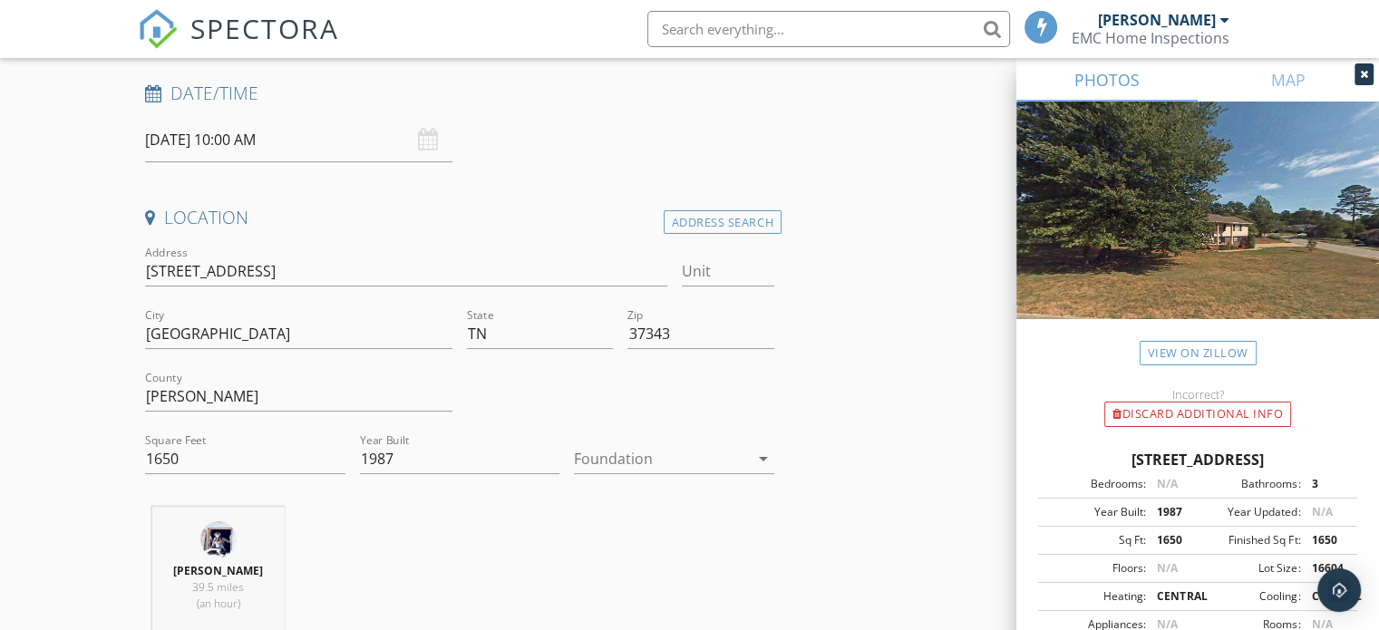
click at [1301, 236] on img at bounding box center [1197, 232] width 363 height 261
click at [1210, 351] on link "View on Zillow" at bounding box center [1198, 353] width 117 height 24
click at [345, 329] on input "Middle Valley" at bounding box center [298, 334] width 307 height 30
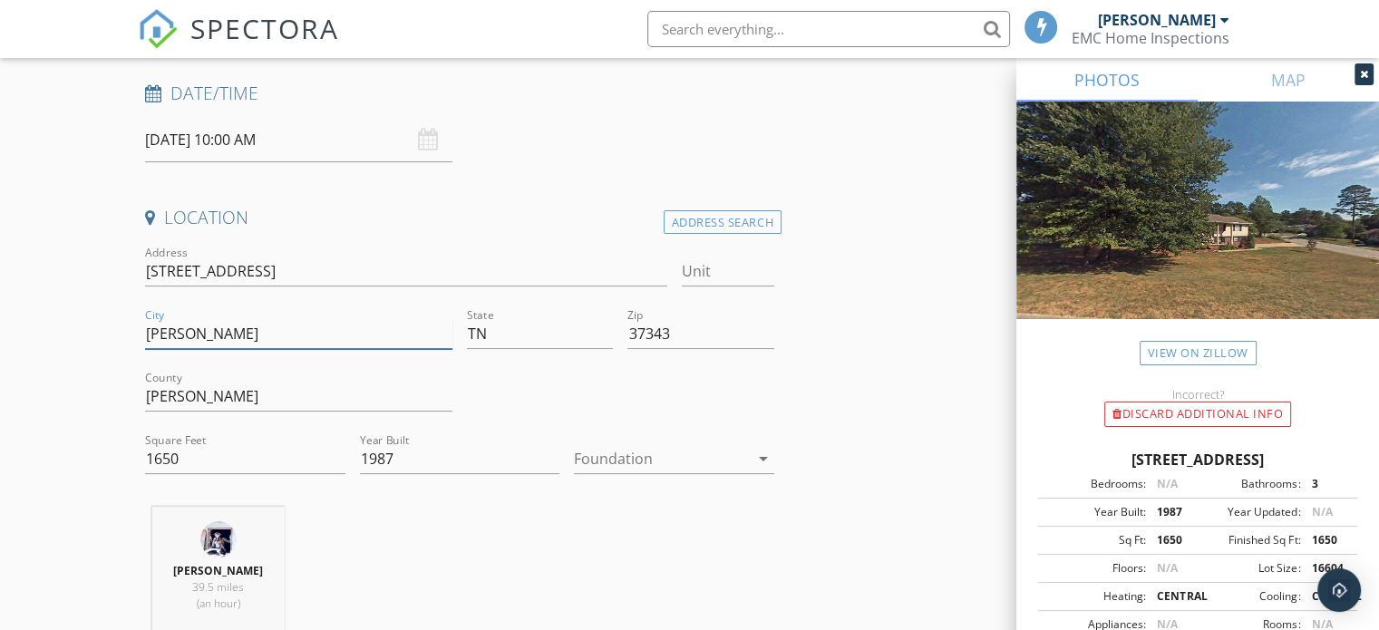
type input "Hixson"
click at [1203, 345] on link "View on Zillow" at bounding box center [1198, 353] width 117 height 24
click at [213, 463] on input "1650" at bounding box center [245, 459] width 200 height 30
drag, startPoint x: 287, startPoint y: 455, endPoint x: 0, endPoint y: 454, distance: 287.4
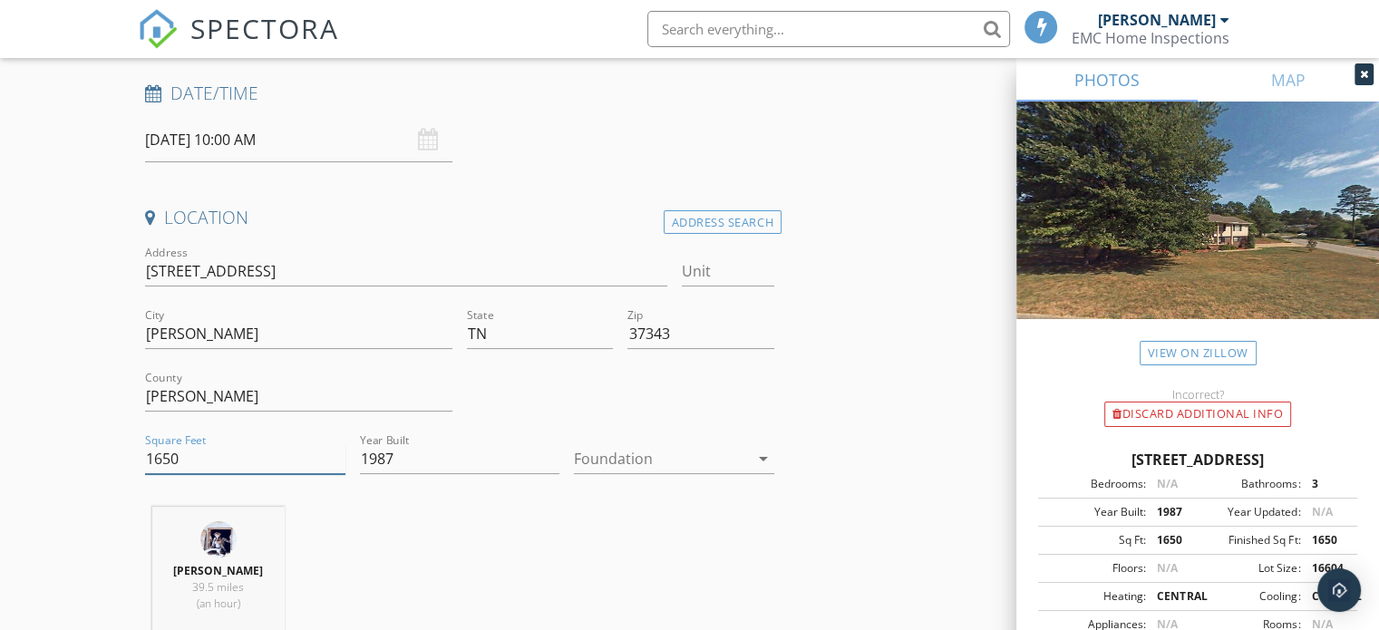
type input "2069"
click at [489, 499] on div "Location Address Search Address 7700 Dune Ln Unit City Hixson State TN Zip 3734…" at bounding box center [460, 431] width 644 height 451
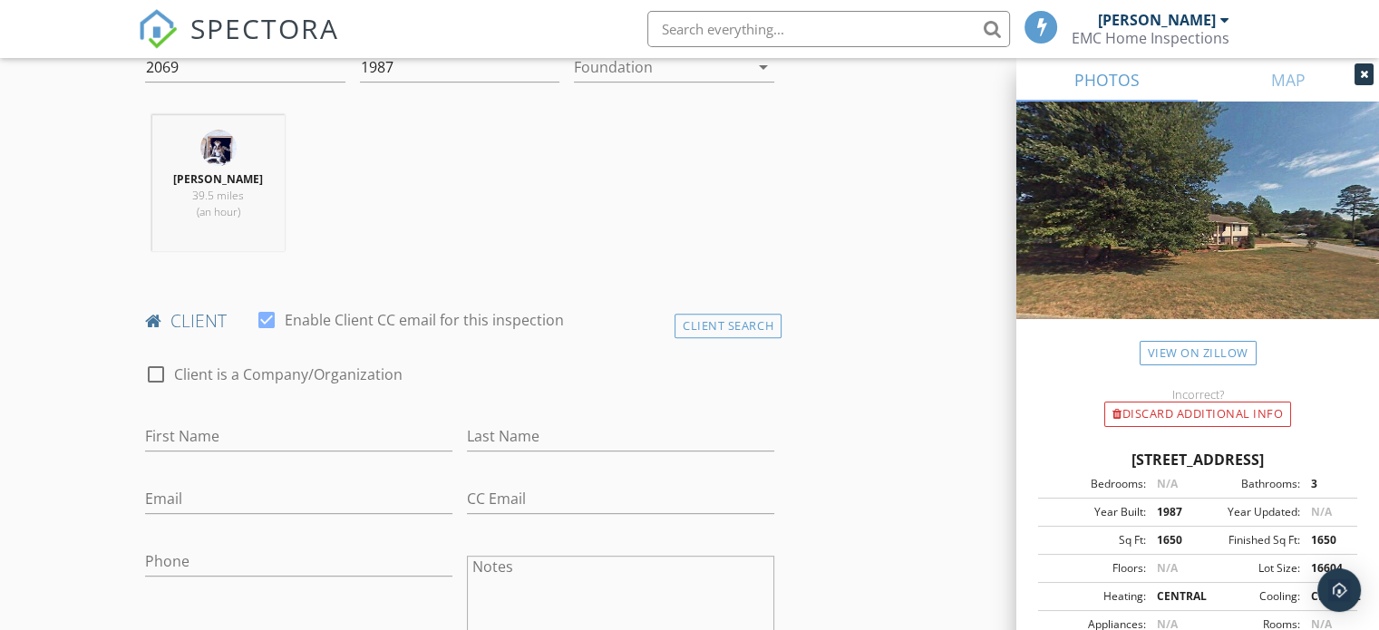
scroll to position [725, 0]
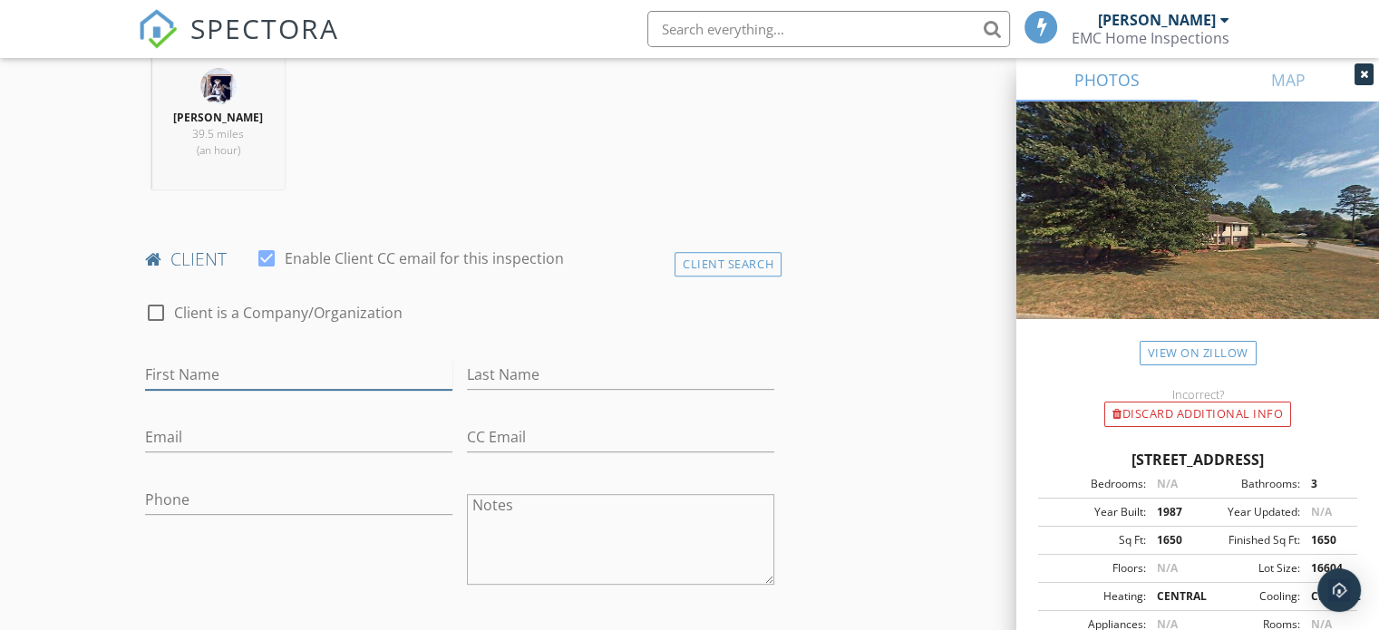
click at [175, 378] on input "First Name" at bounding box center [298, 375] width 307 height 30
type input "D"
type input "Jacob & Leah"
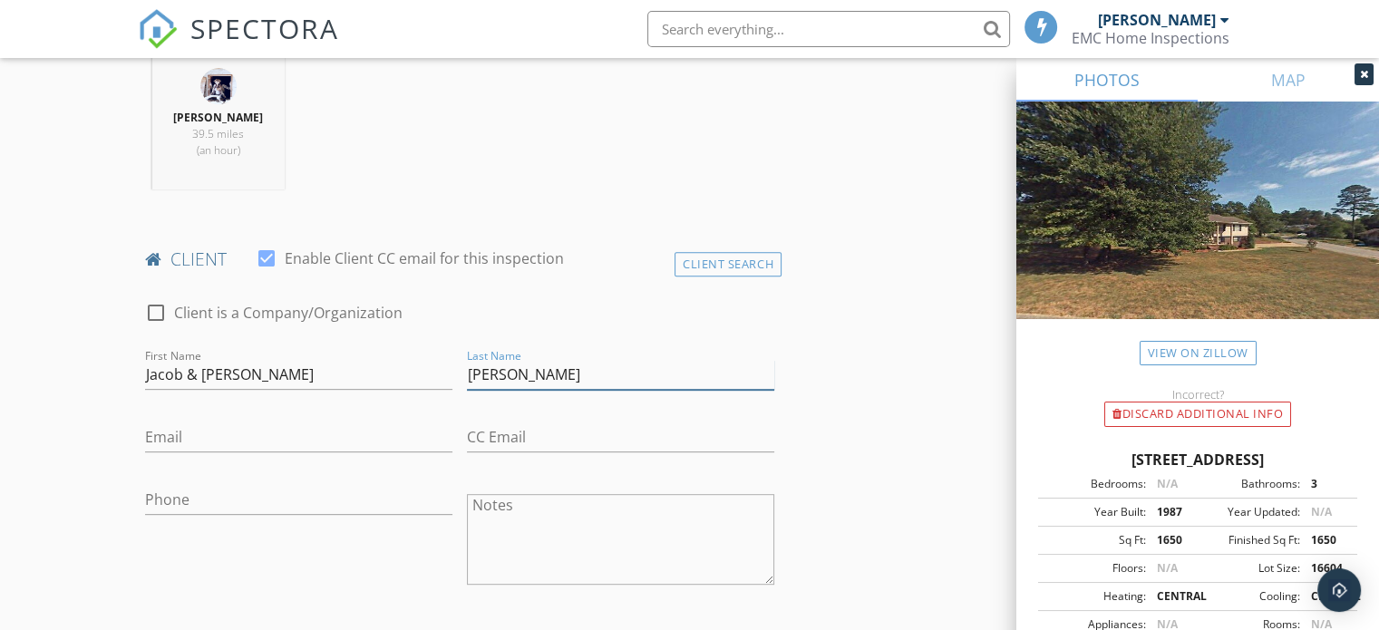
type input "Campbell"
click at [168, 430] on input "Email" at bounding box center [298, 437] width 307 height 30
type input "jacobadamcampbell@gmail.com"
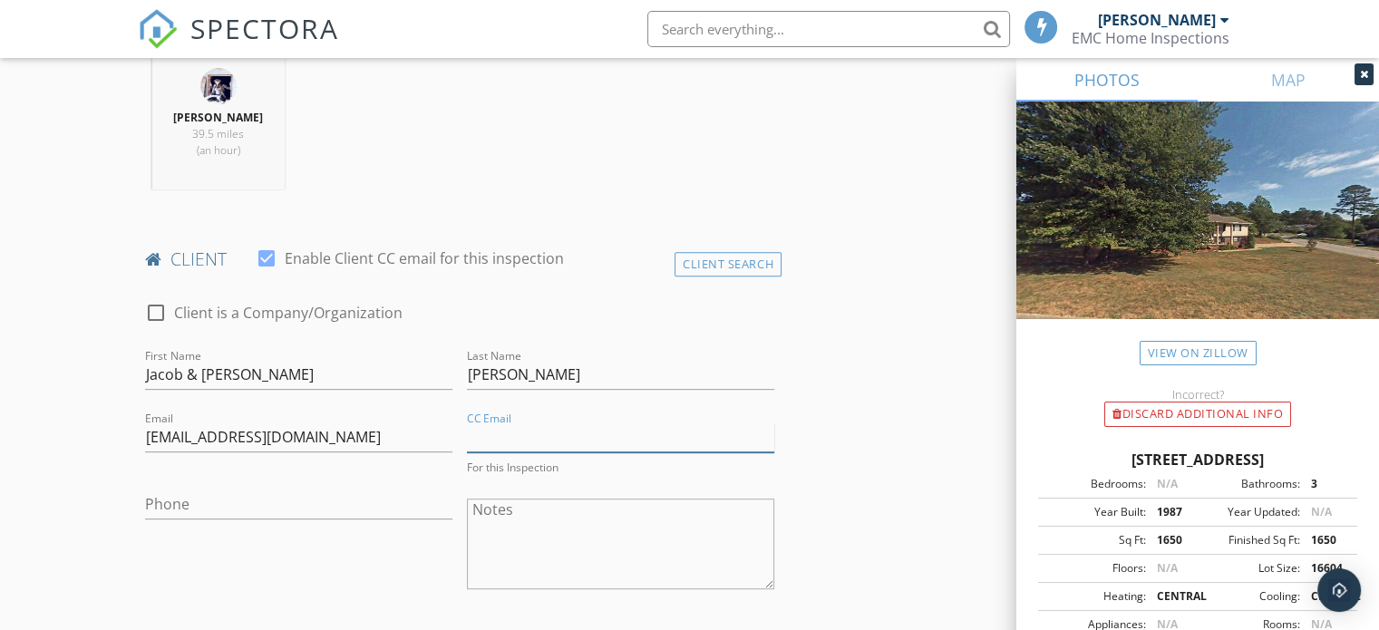
click at [502, 434] on input "CC Email" at bounding box center [620, 437] width 307 height 30
type input "leahvitrano@yahoo.com"
click at [249, 497] on input "Phone" at bounding box center [298, 505] width 307 height 30
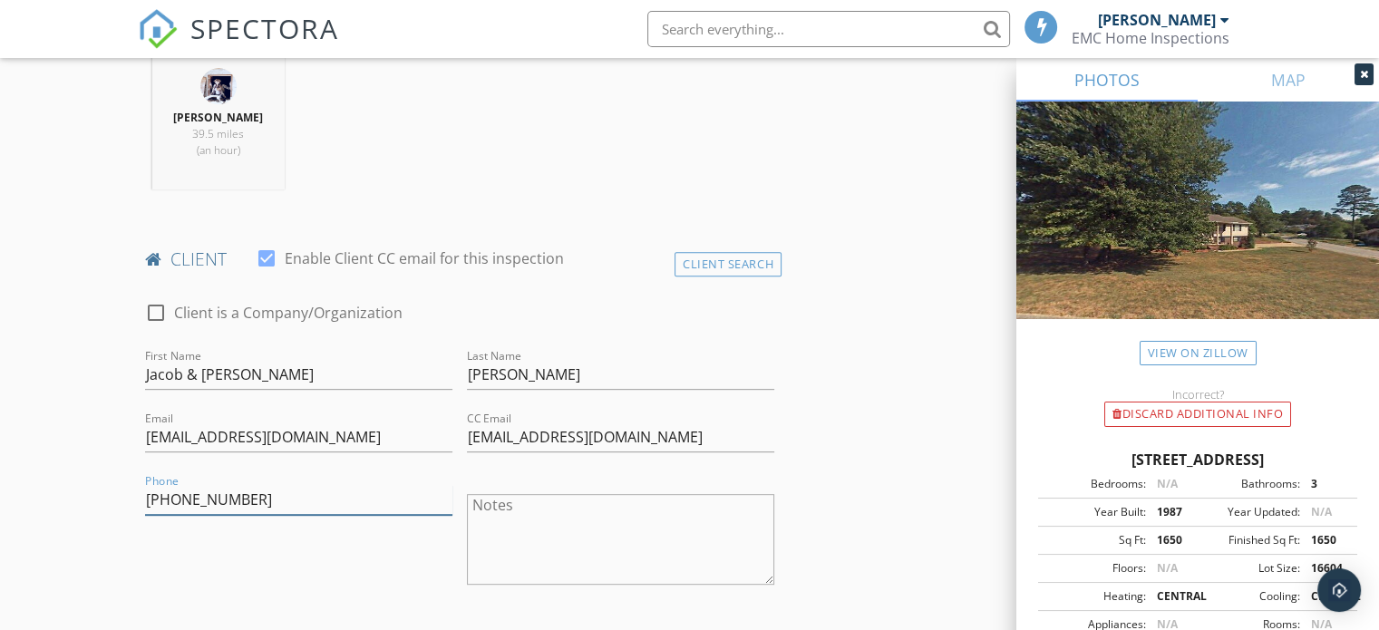
type input "931-207-0454"
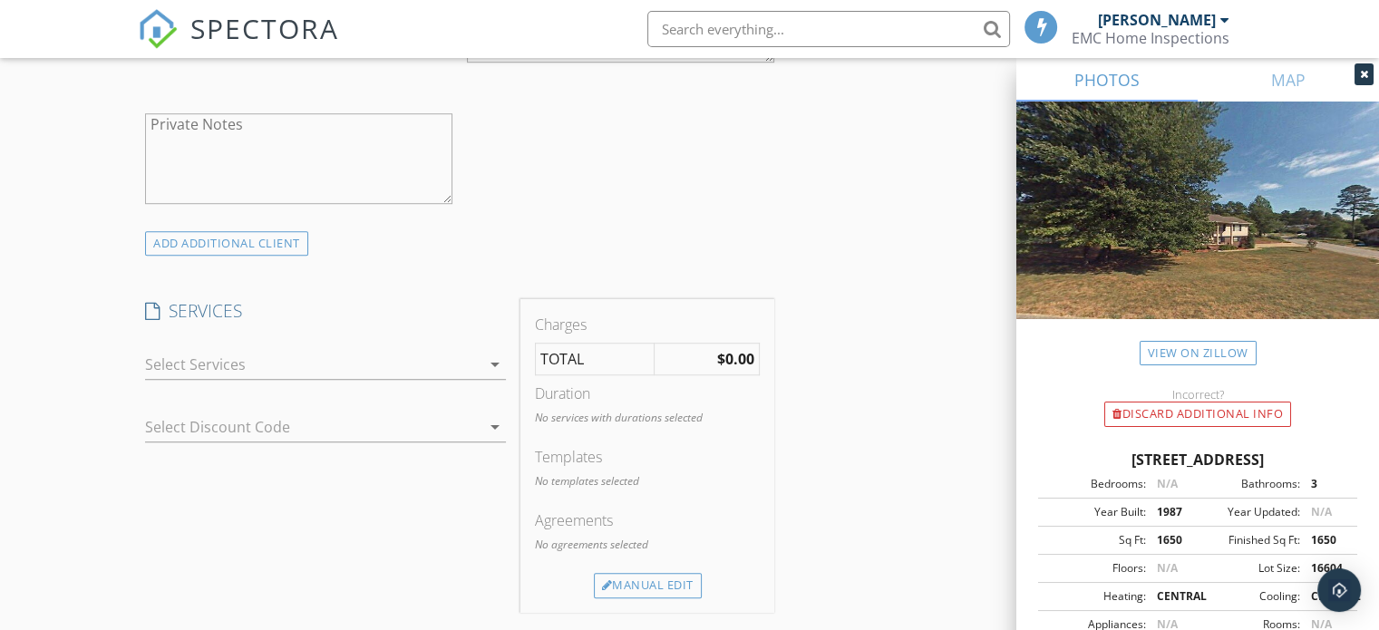
scroll to position [1269, 0]
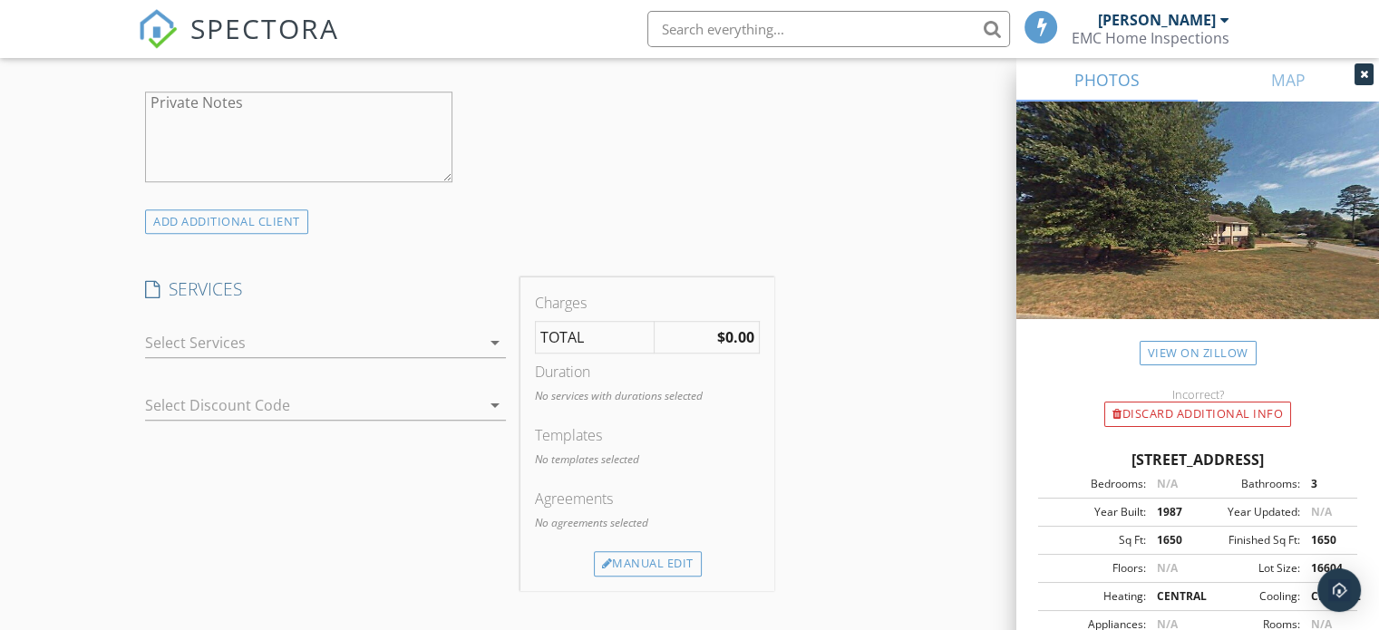
click at [225, 334] on div at bounding box center [312, 342] width 335 height 29
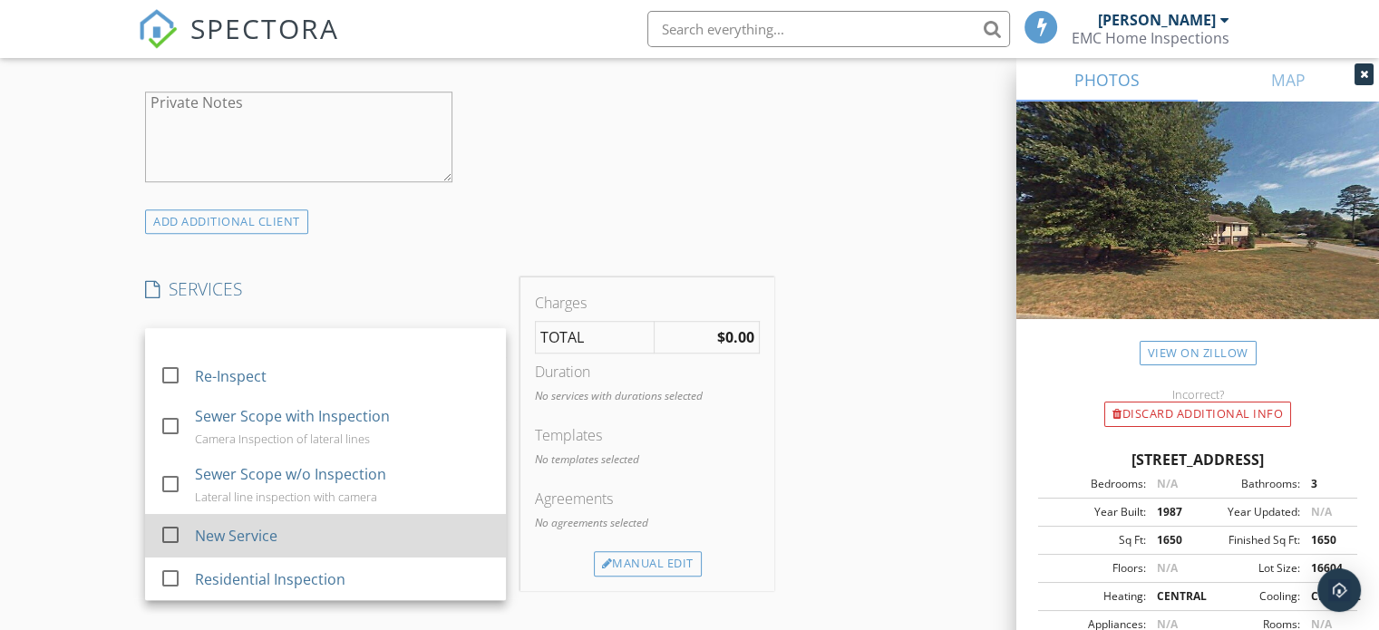
scroll to position [98, 0]
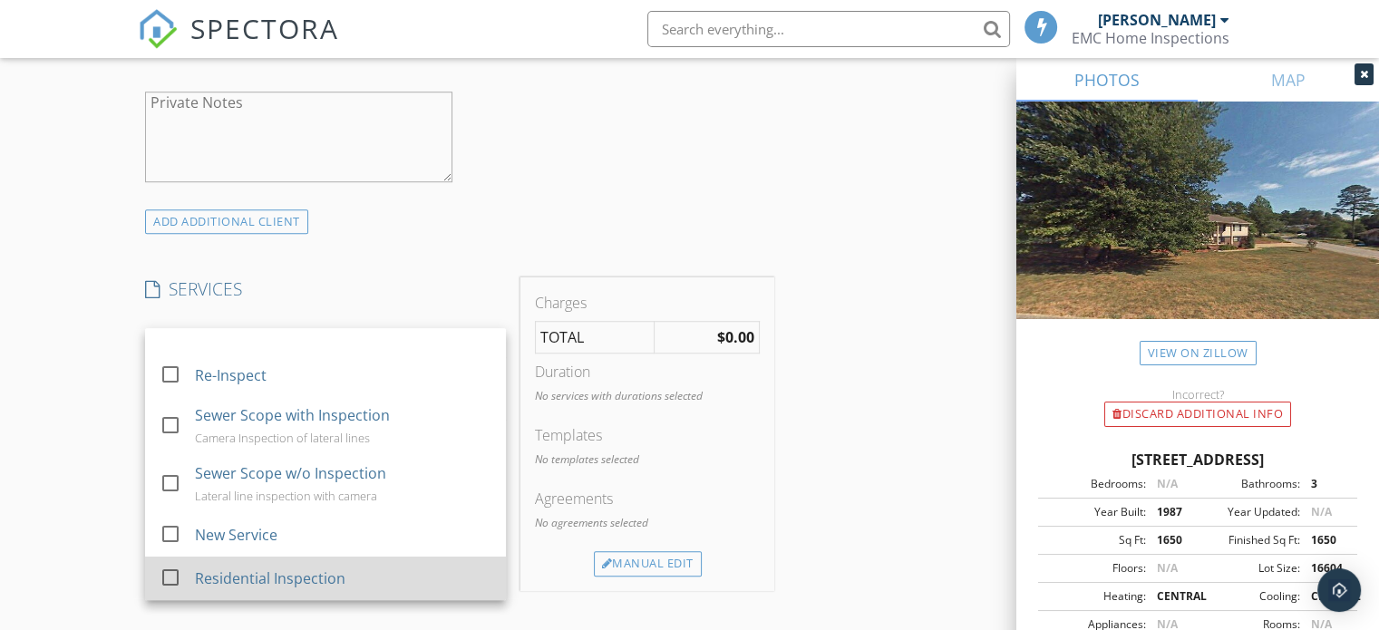
click at [292, 570] on div "Residential Inspection" at bounding box center [270, 578] width 150 height 22
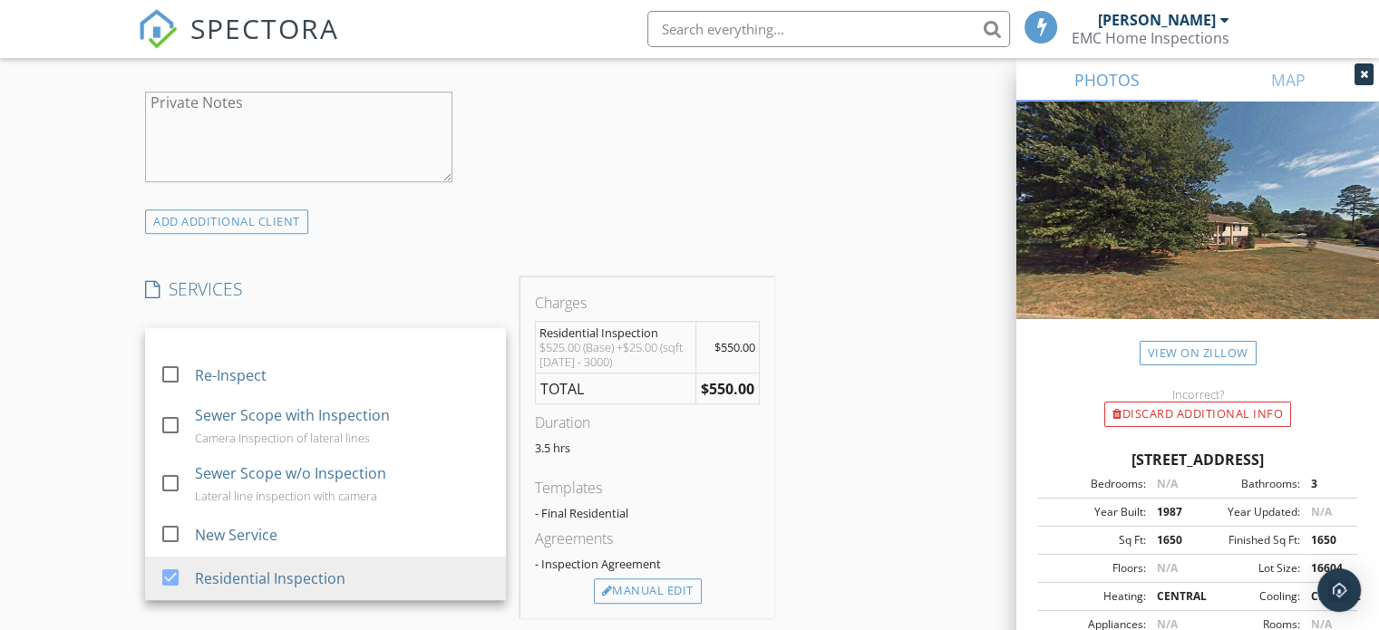
click at [87, 405] on div "New Inspection Click here to use the New Order Form INSPECTOR(S) check_box Emil…" at bounding box center [689, 410] width 1379 height 3147
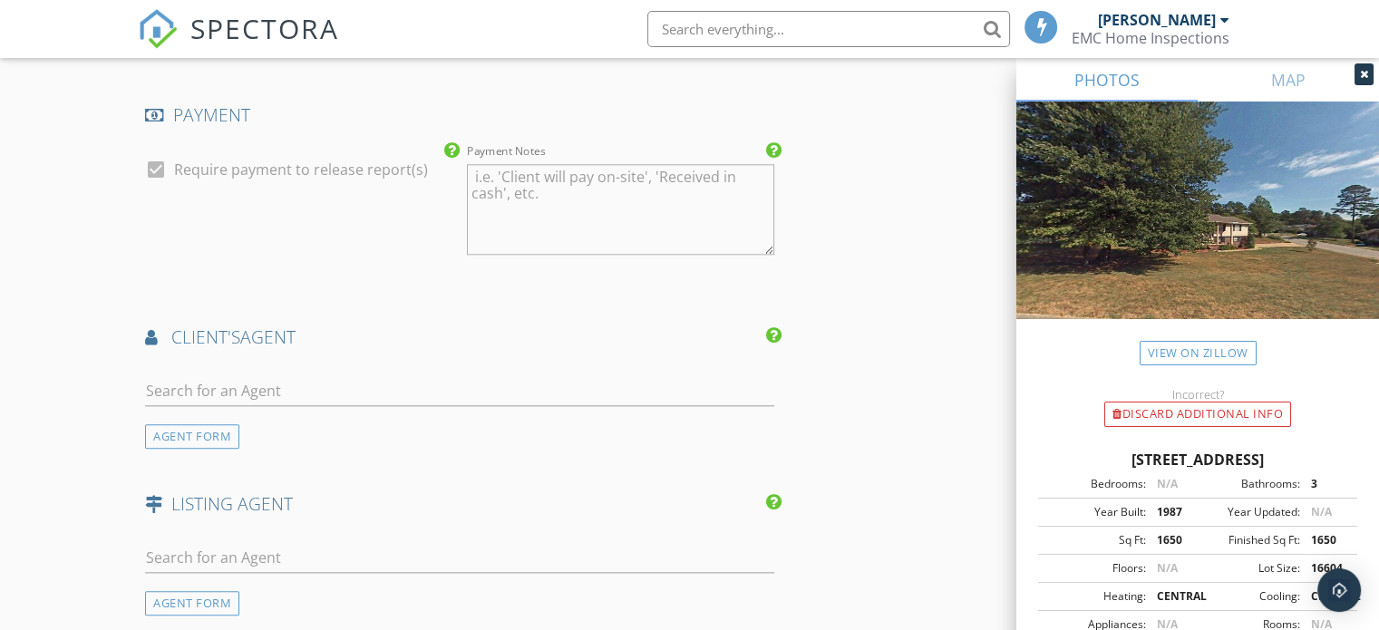
scroll to position [2085, 0]
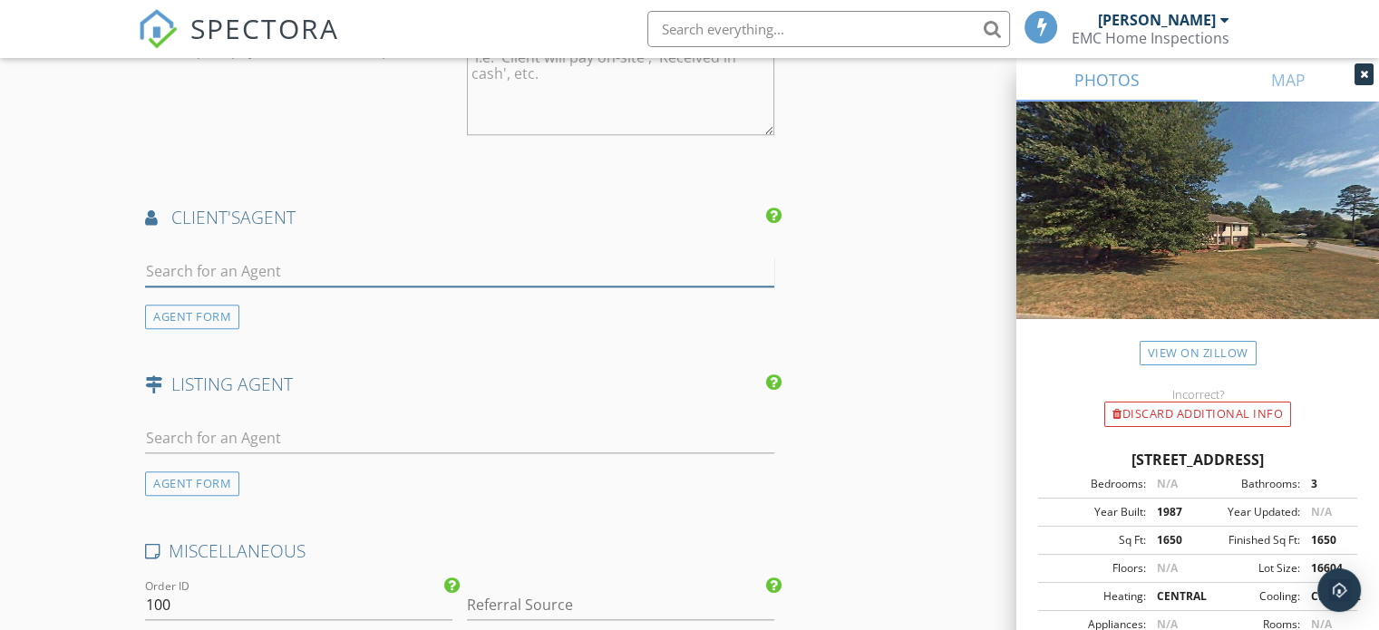
click at [281, 271] on input "text" at bounding box center [459, 272] width 629 height 30
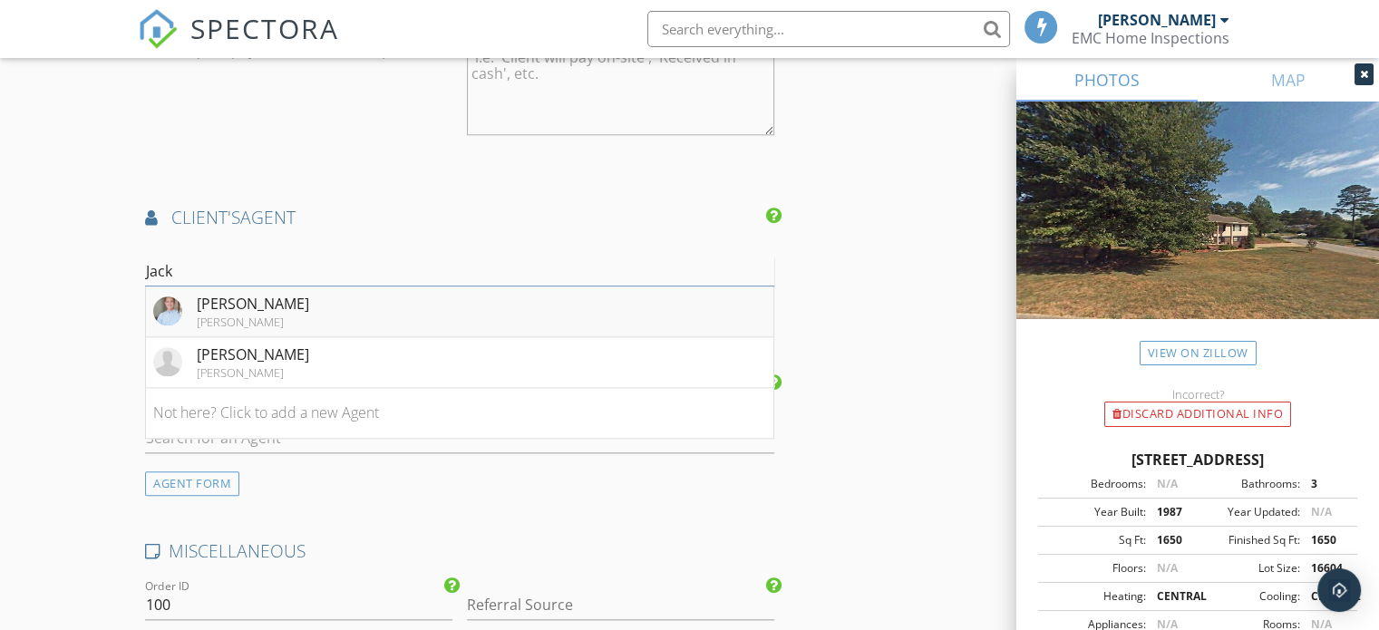
type input "Jack"
click at [208, 287] on li "Jackson Malcolm Keller Williams" at bounding box center [459, 311] width 627 height 51
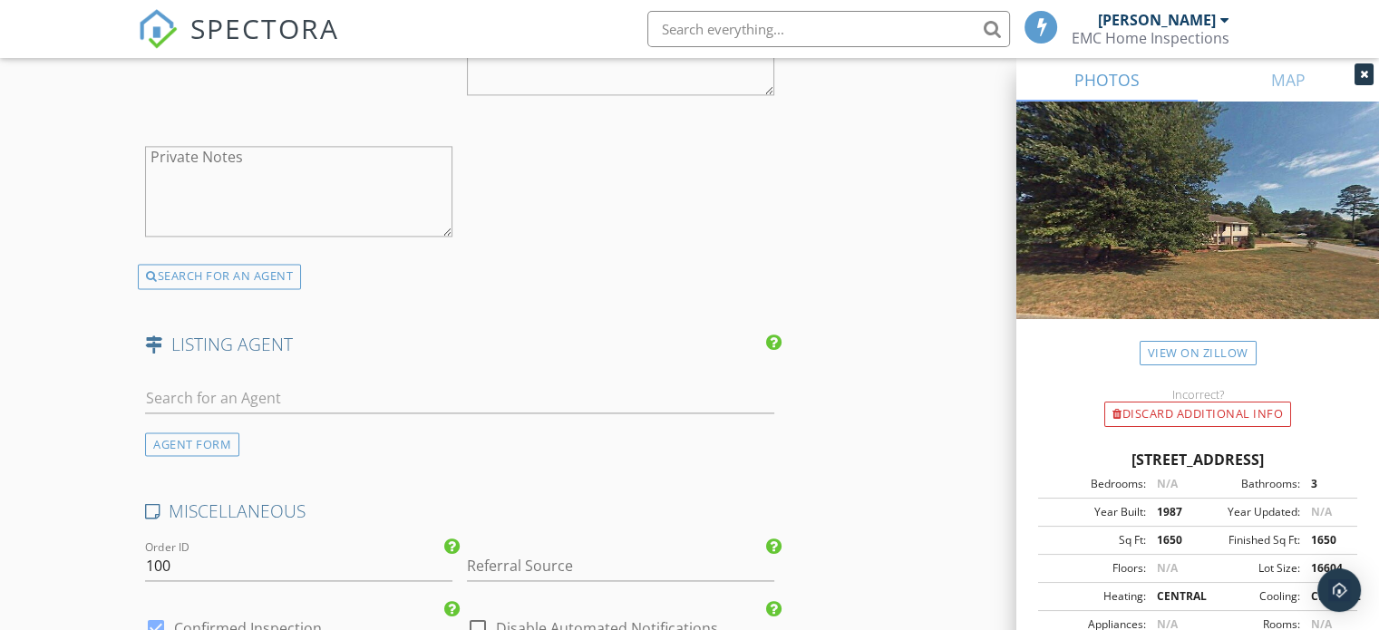
scroll to position [2538, 0]
click at [223, 385] on input "text" at bounding box center [459, 398] width 629 height 30
type input "bayli"
click at [300, 433] on div "No results found. Click to add a new Agent" at bounding box center [289, 438] width 273 height 22
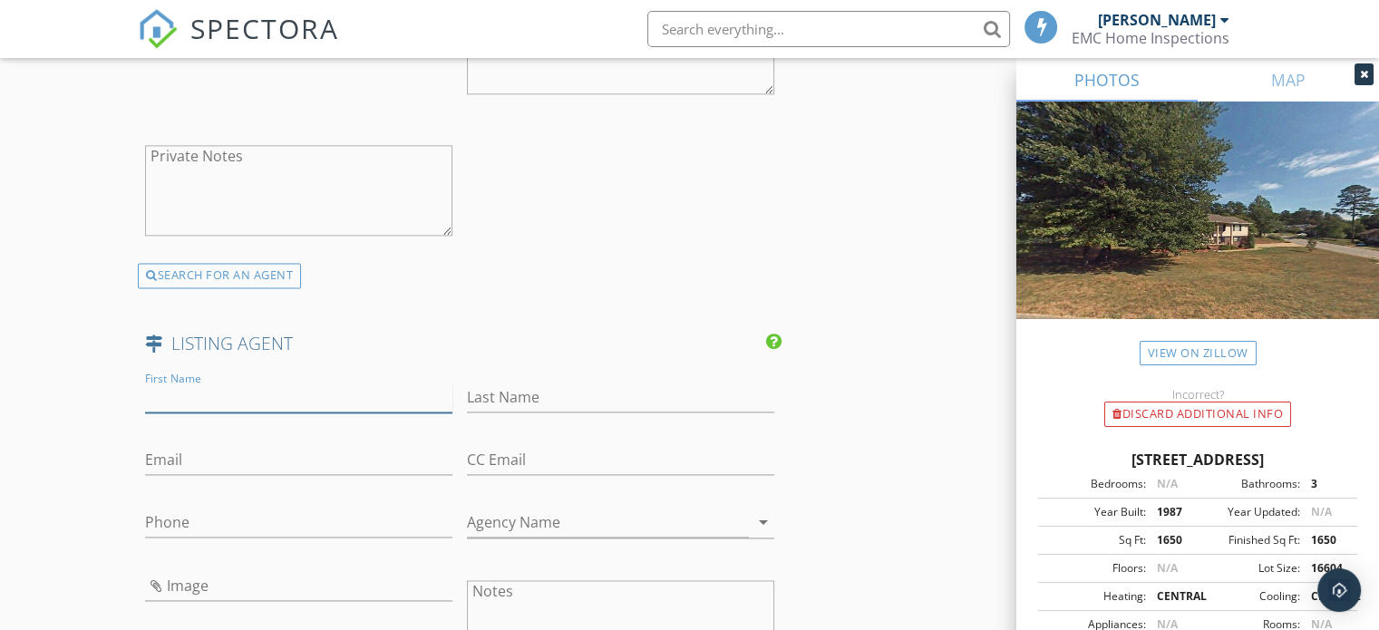
click at [263, 394] on input "First Name" at bounding box center [298, 398] width 307 height 30
type input "Bayli"
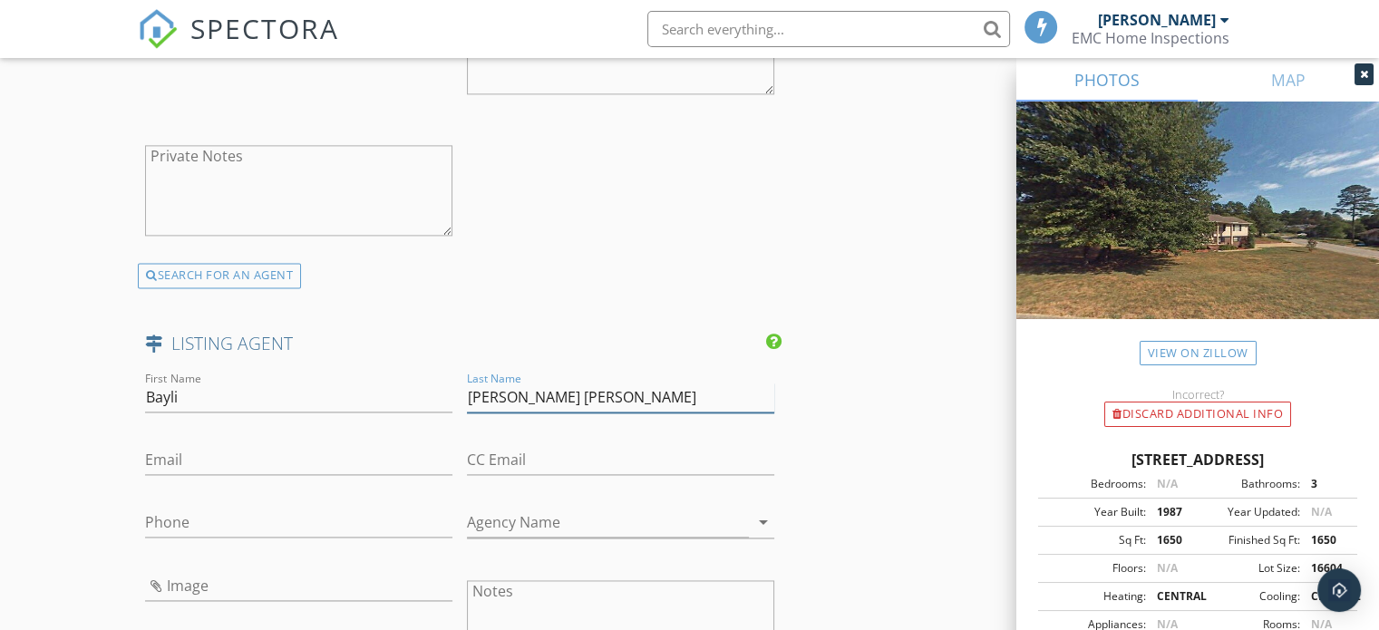
type input "Young Williams"
click at [308, 456] on input "Email" at bounding box center [298, 460] width 307 height 30
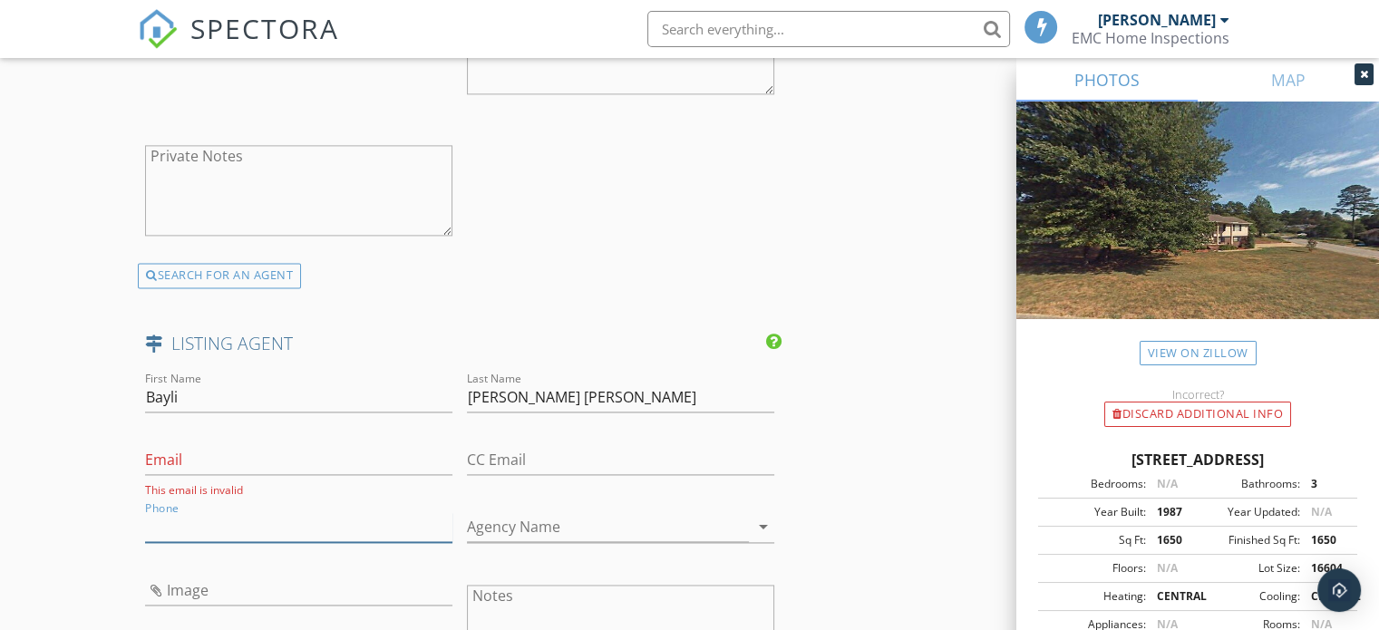
click at [181, 523] on input "Phone" at bounding box center [298, 527] width 307 height 30
type input "423"
click at [275, 460] on input "Email" at bounding box center [298, 460] width 307 height 30
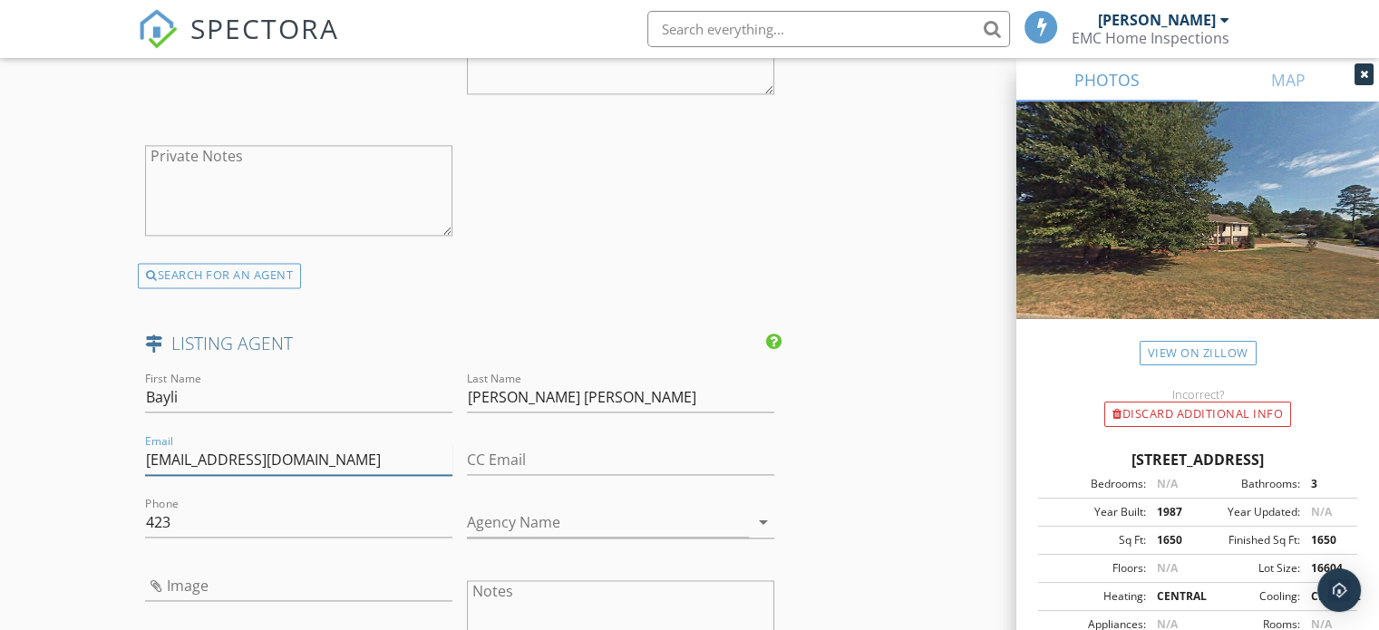
type input "bayliyoungwilliams@gmail.com"
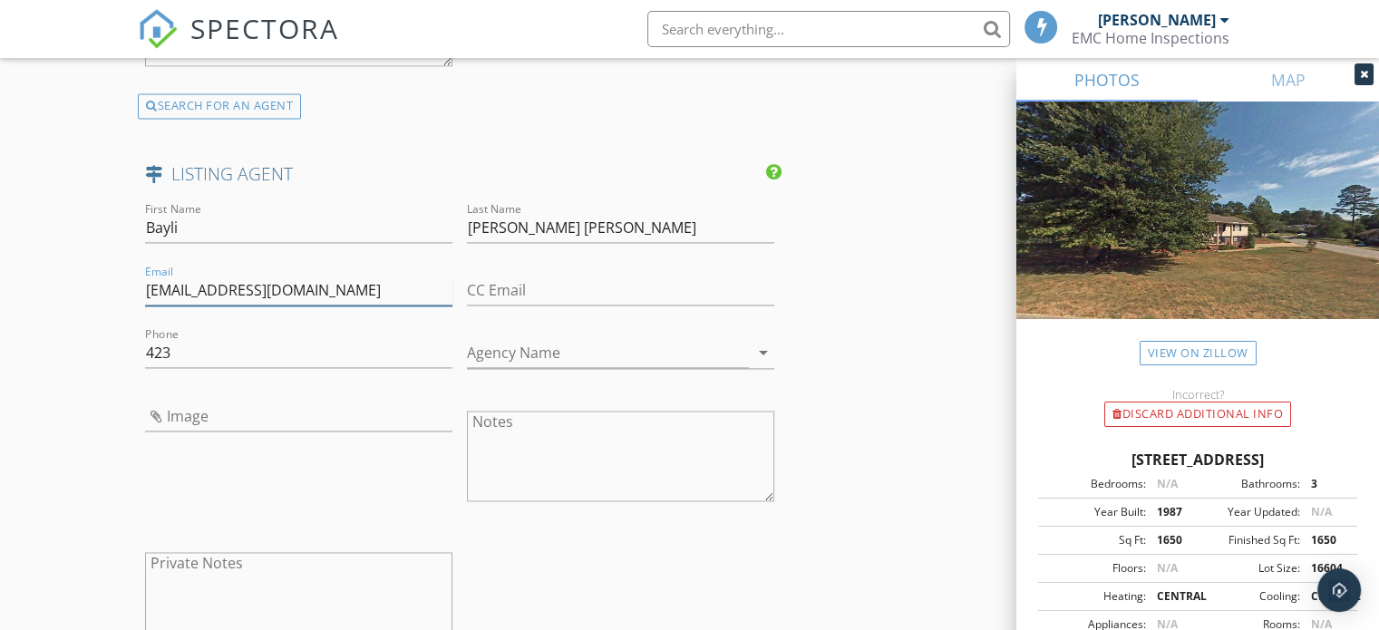
scroll to position [2720, 0]
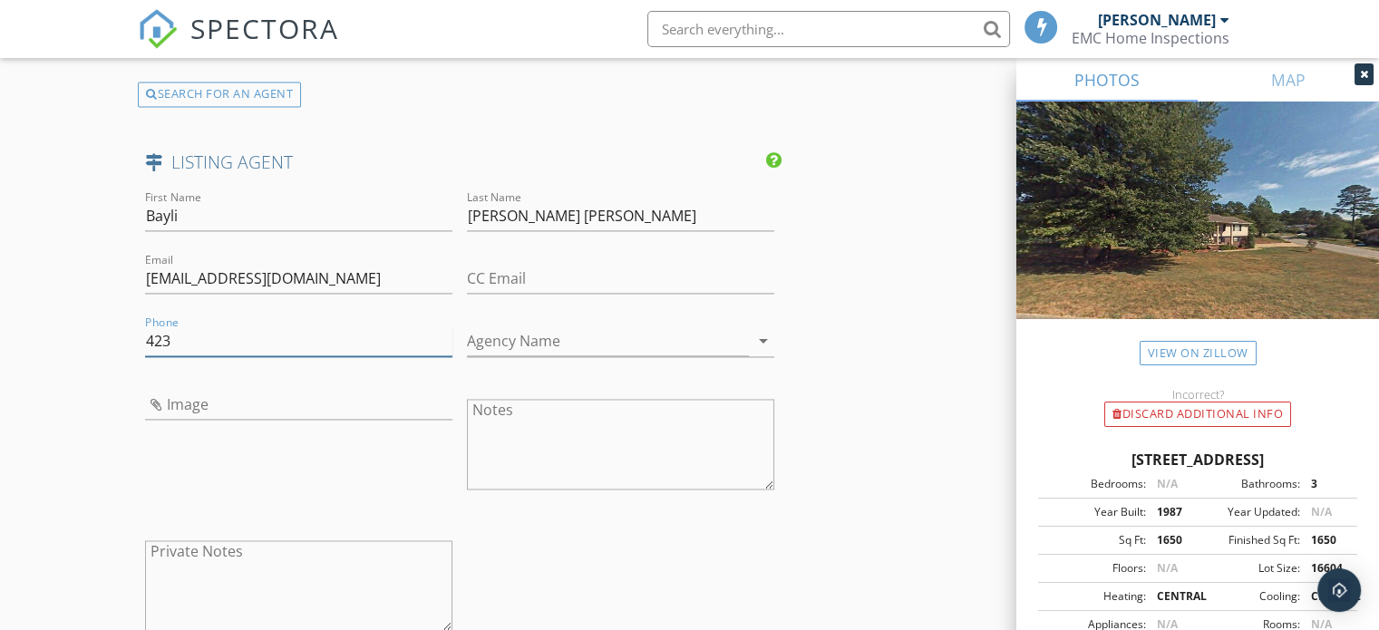
click at [228, 336] on input "423" at bounding box center [298, 341] width 307 height 30
type input "423-834-0030"
click at [489, 340] on input "Agency Name" at bounding box center [608, 341] width 282 height 30
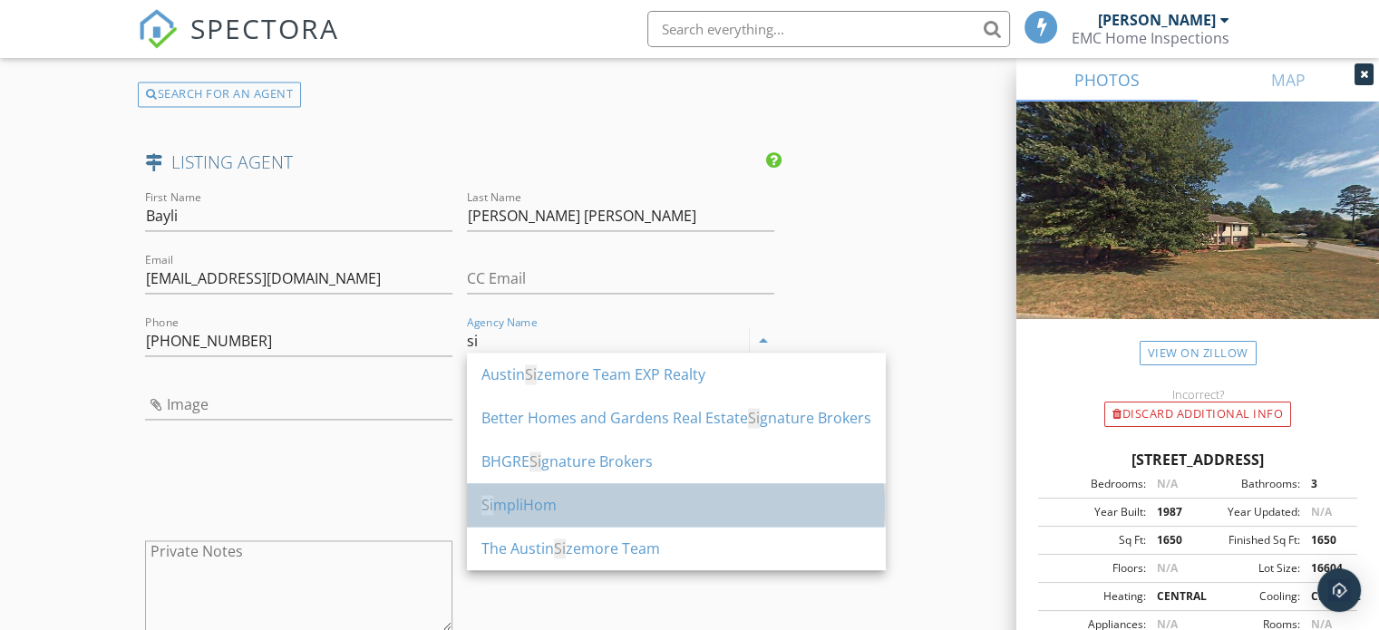
click at [660, 510] on div "Si mpliHom" at bounding box center [676, 505] width 390 height 22
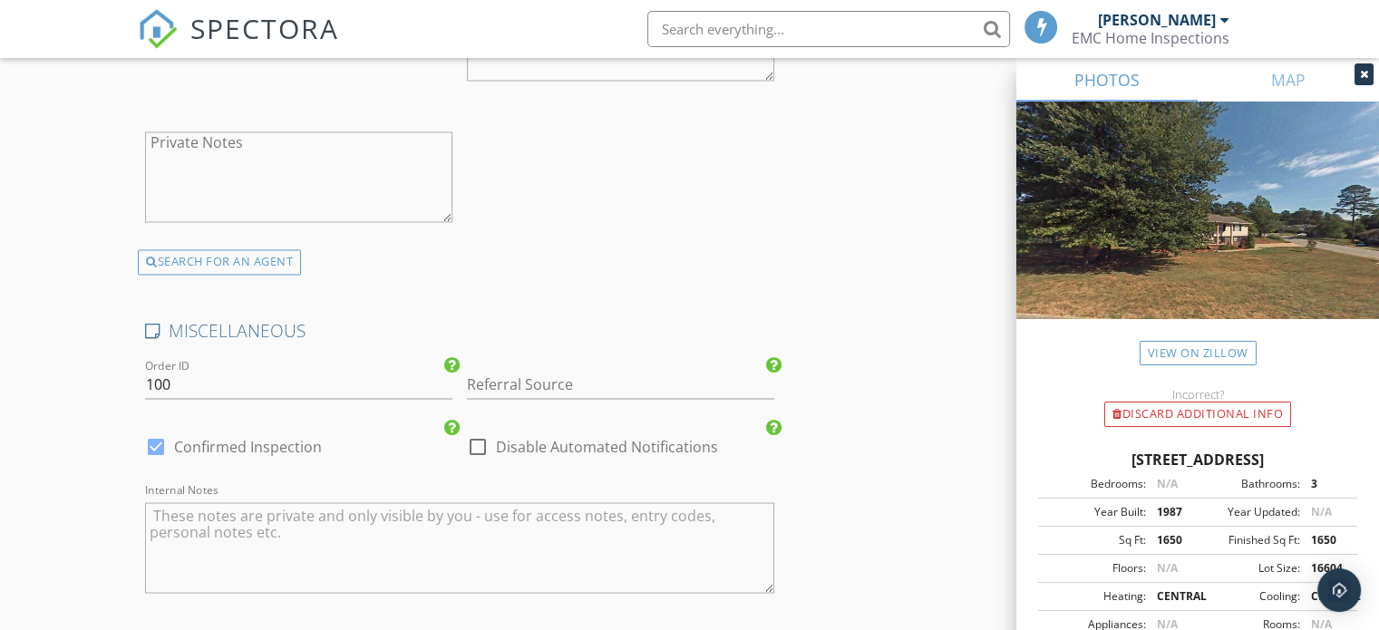
scroll to position [3173, 0]
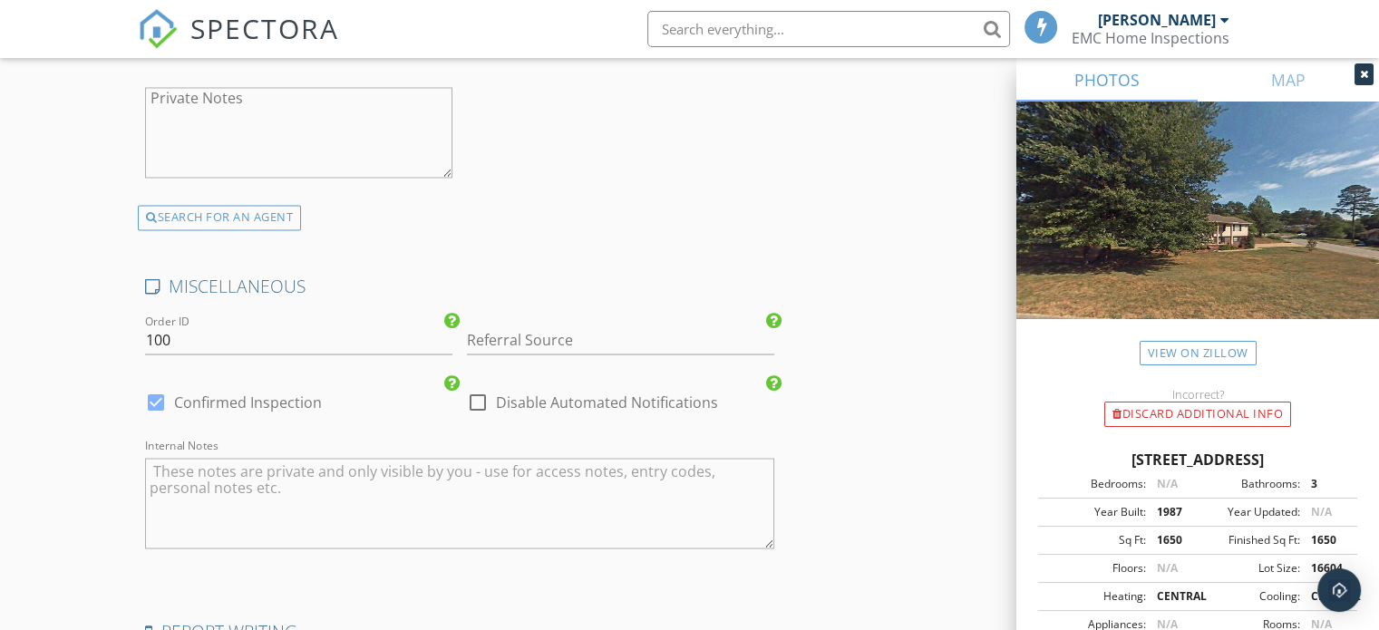
type input "SimpliHom"
click at [153, 392] on div at bounding box center [156, 401] width 31 height 31
checkbox input "false"
checkbox input "true"
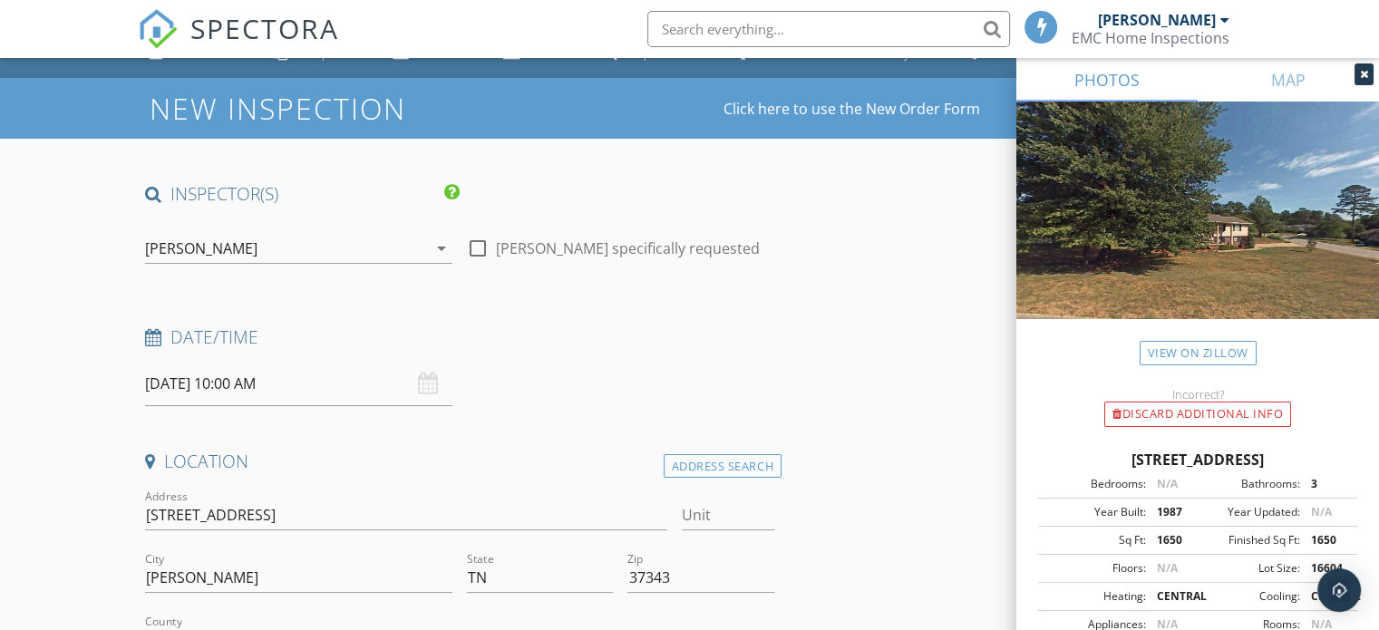
scroll to position [0, 0]
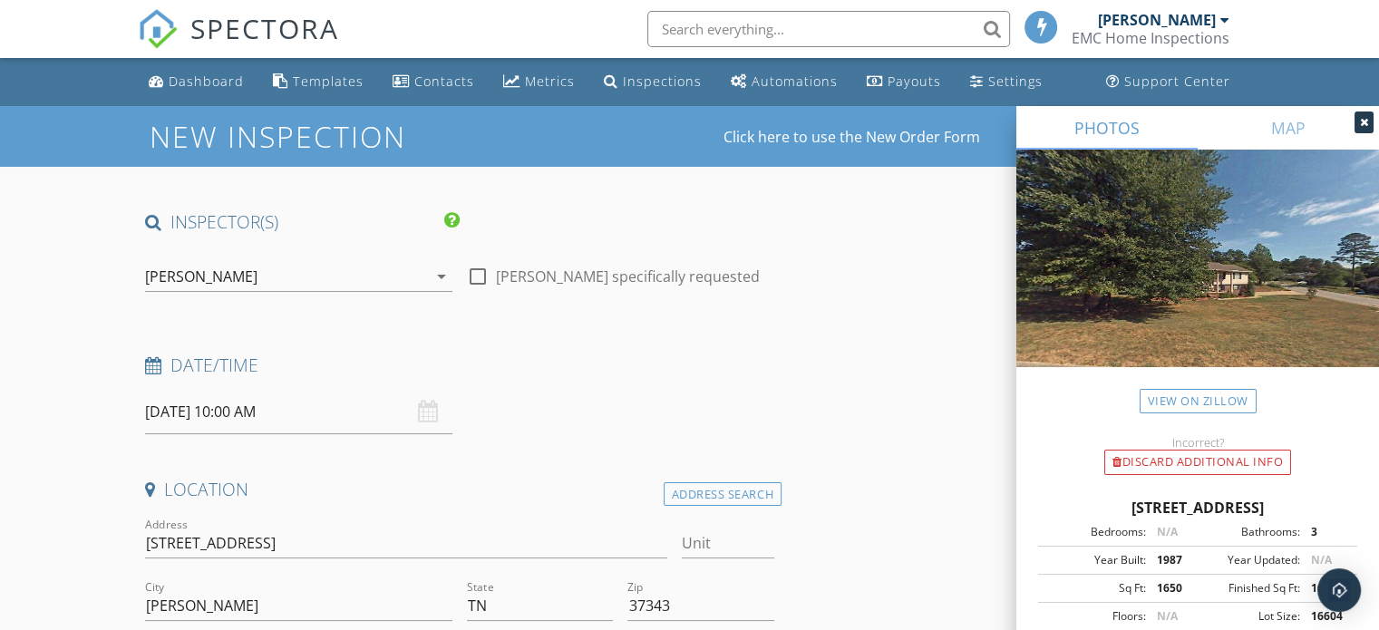
click at [1360, 123] on icon at bounding box center [1364, 122] width 8 height 11
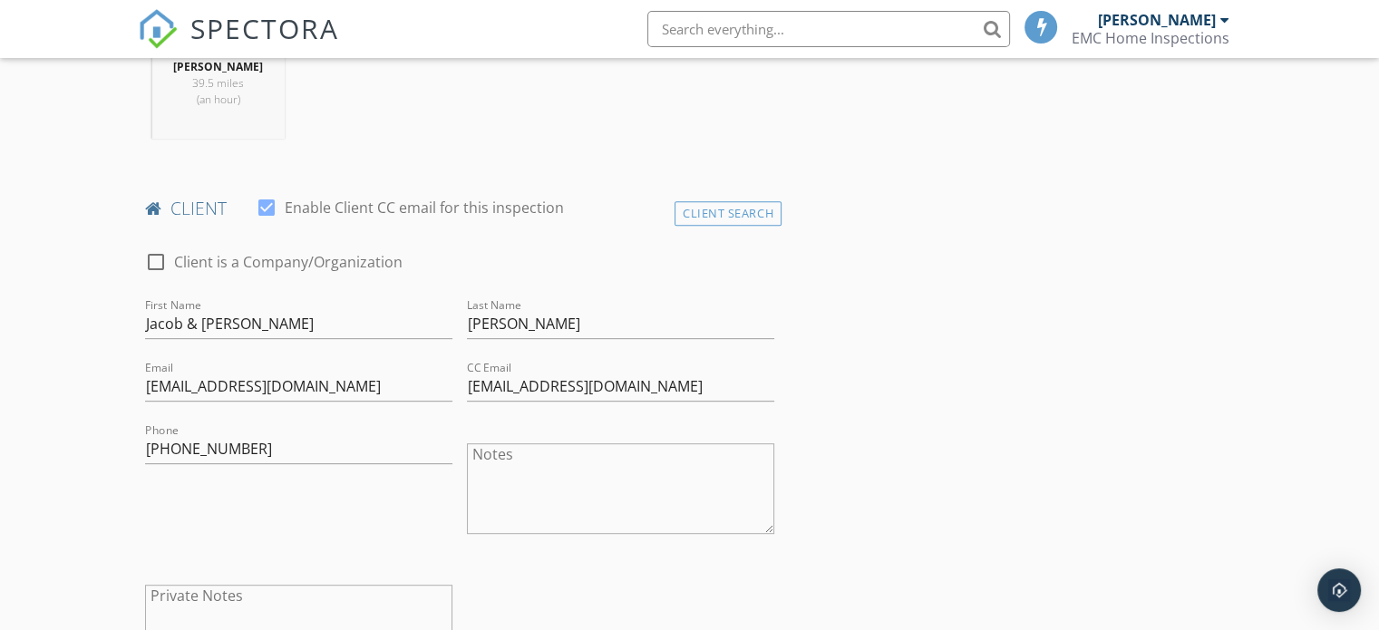
scroll to position [816, 0]
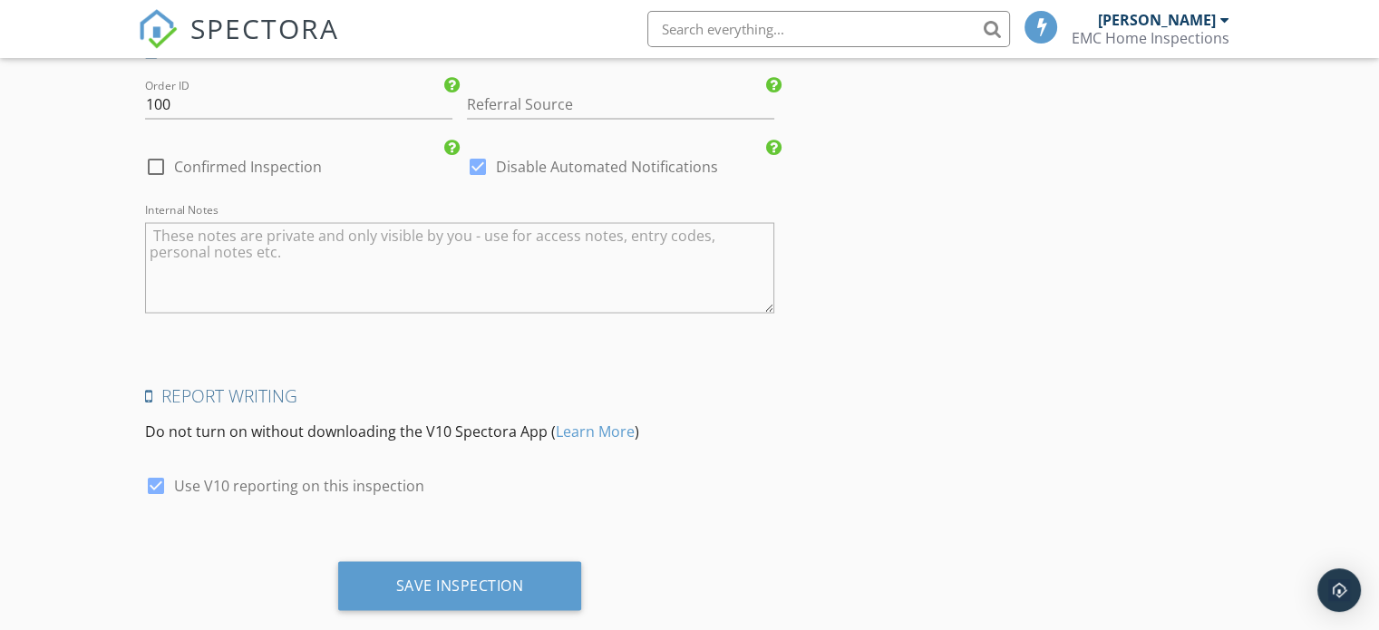
scroll to position [3438, 0]
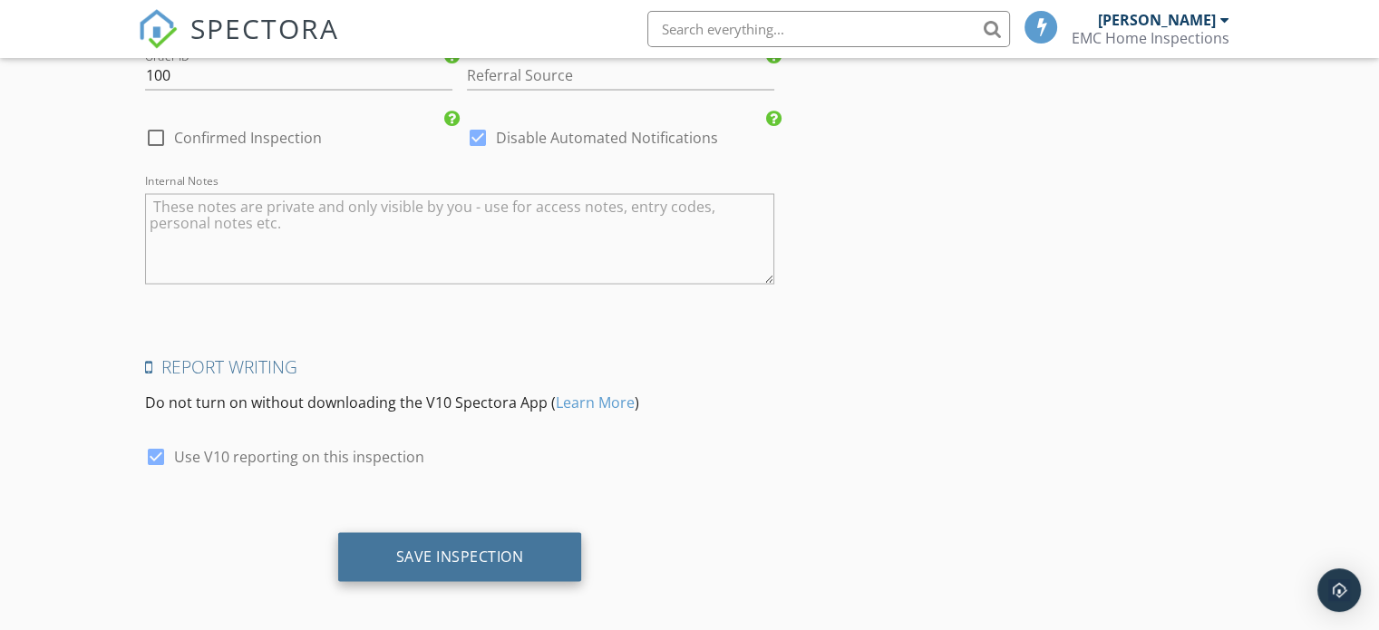
click at [532, 542] on div "Save Inspection" at bounding box center [460, 556] width 244 height 49
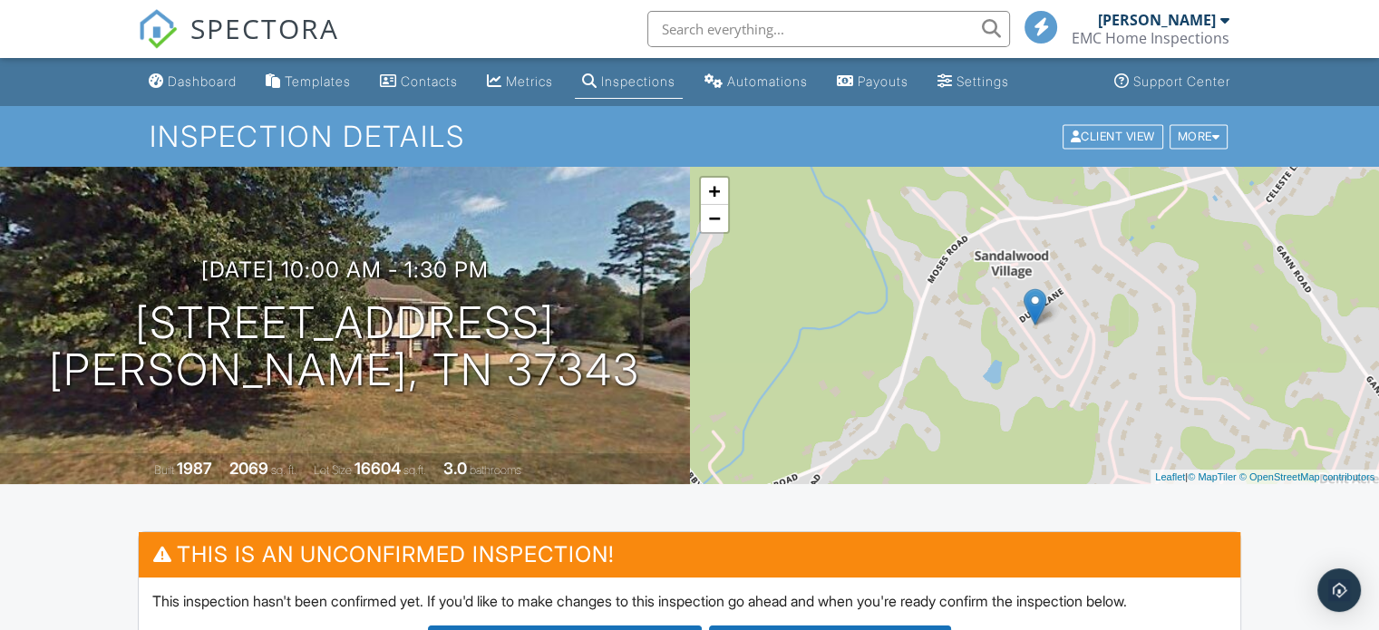
click at [232, 15] on span "SPECTORA" at bounding box center [264, 28] width 149 height 38
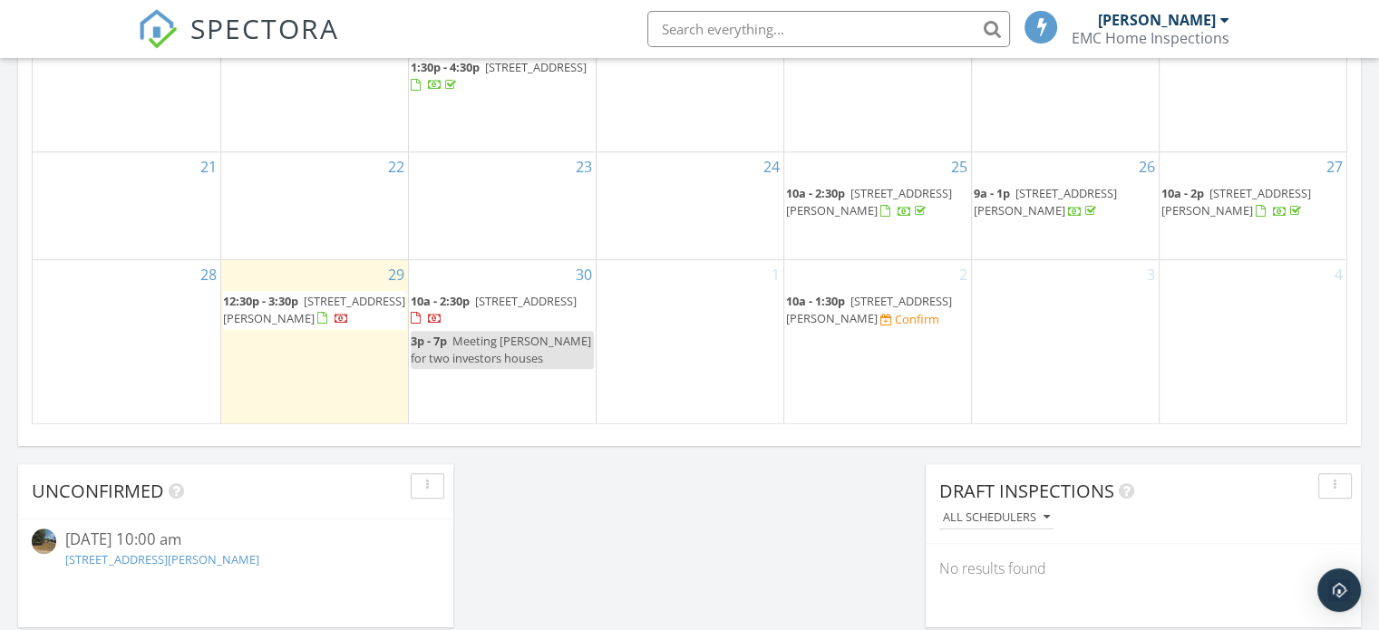
scroll to position [1269, 0]
